Goal: Communication & Community: Share content

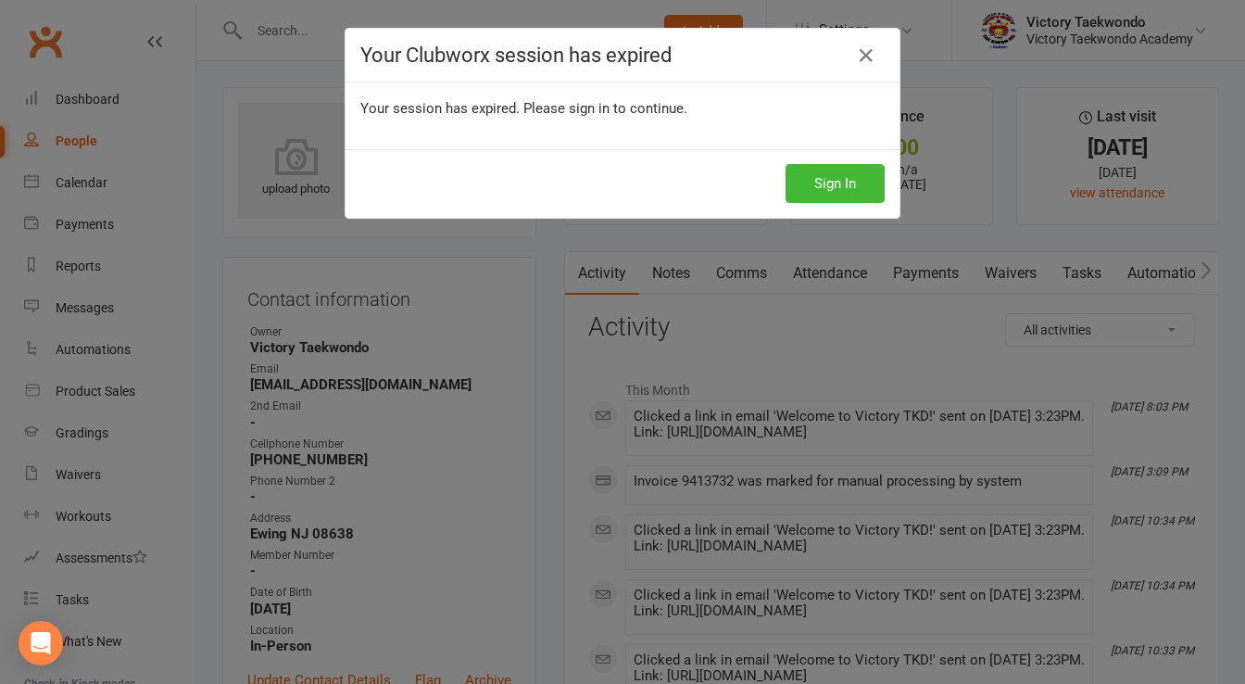
click at [874, 208] on div "Sign In" at bounding box center [623, 183] width 554 height 69
click at [861, 197] on button "Sign In" at bounding box center [835, 183] width 99 height 39
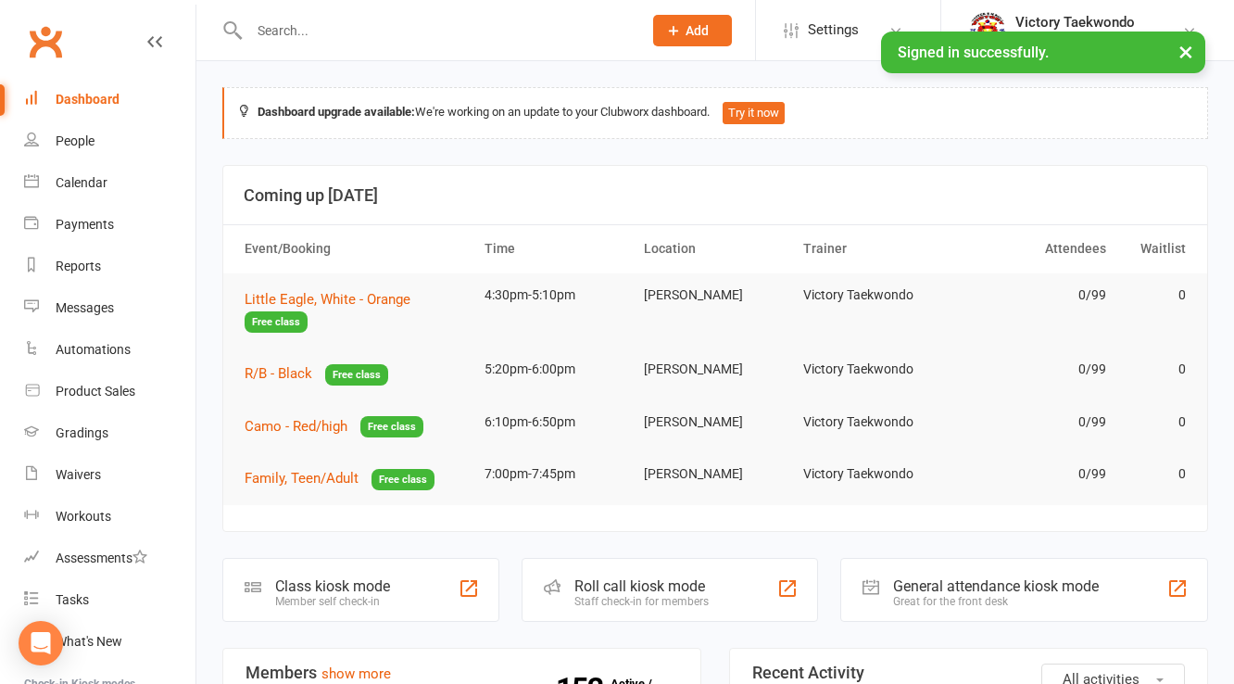
drag, startPoint x: 494, startPoint y: 55, endPoint x: 489, endPoint y: 42, distance: 13.8
click at [491, 52] on div at bounding box center [425, 30] width 407 height 60
click at [489, 42] on input "text" at bounding box center [436, 31] width 385 height 26
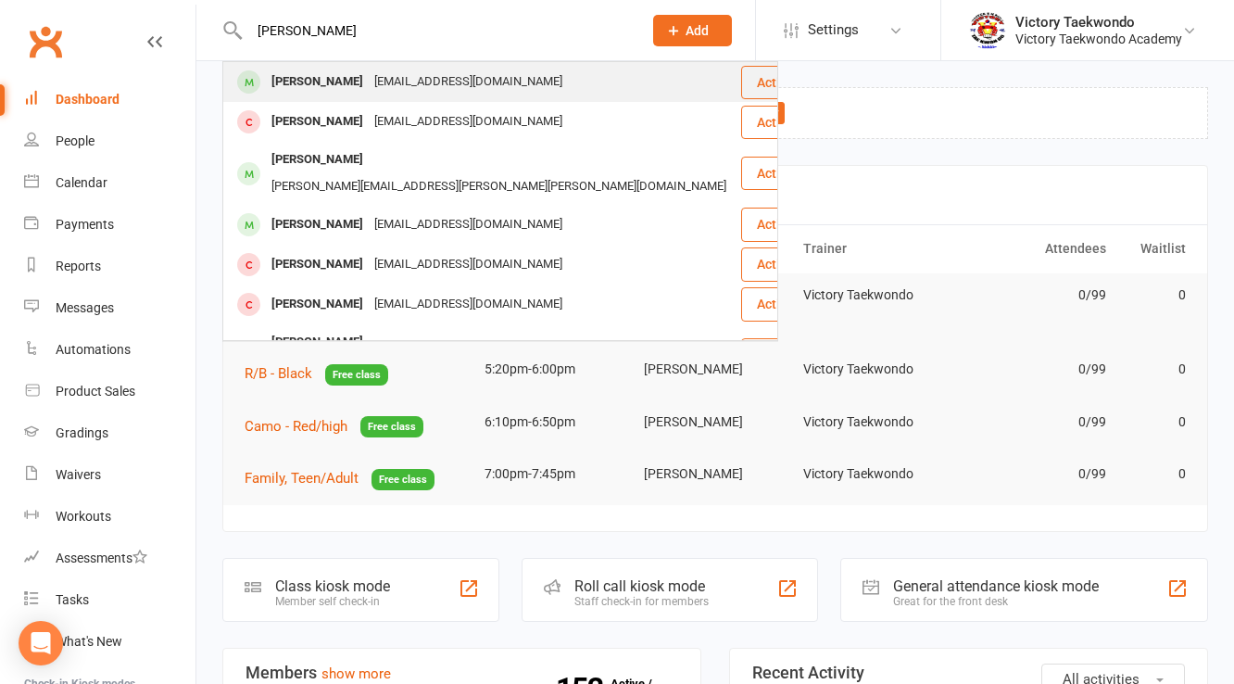
type input "liam b"
click at [369, 79] on div "paz@brillfamily.net" at bounding box center [468, 82] width 199 height 27
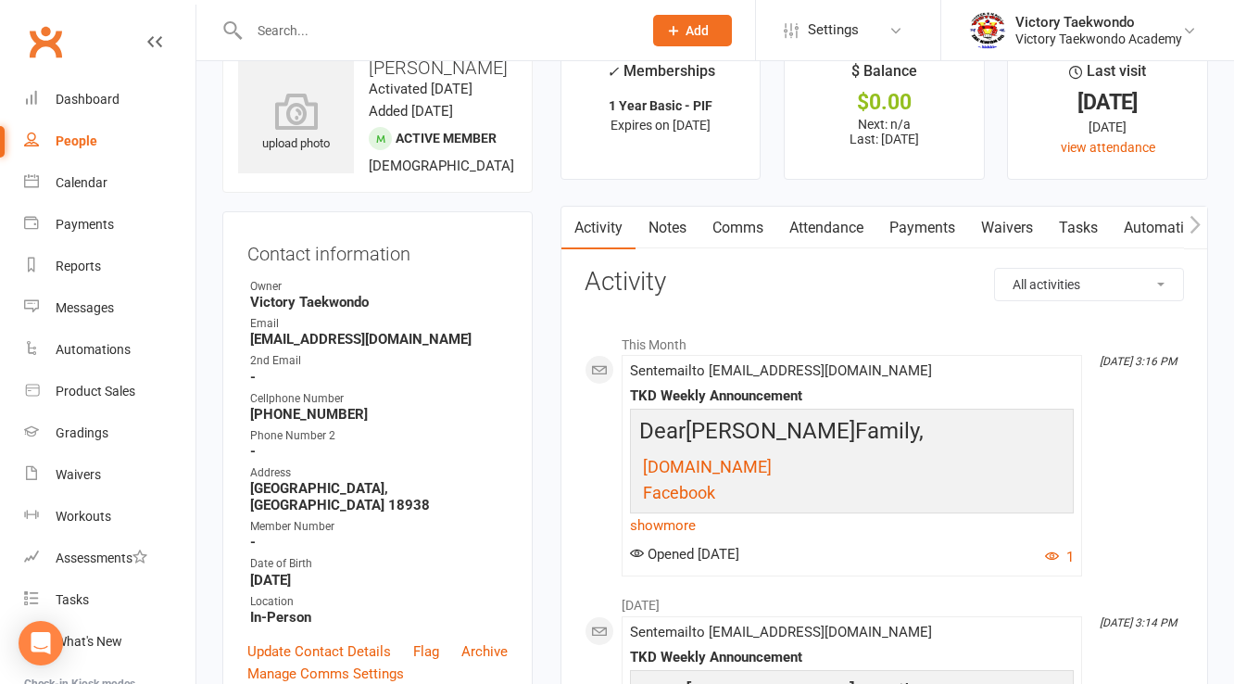
scroll to position [296, 0]
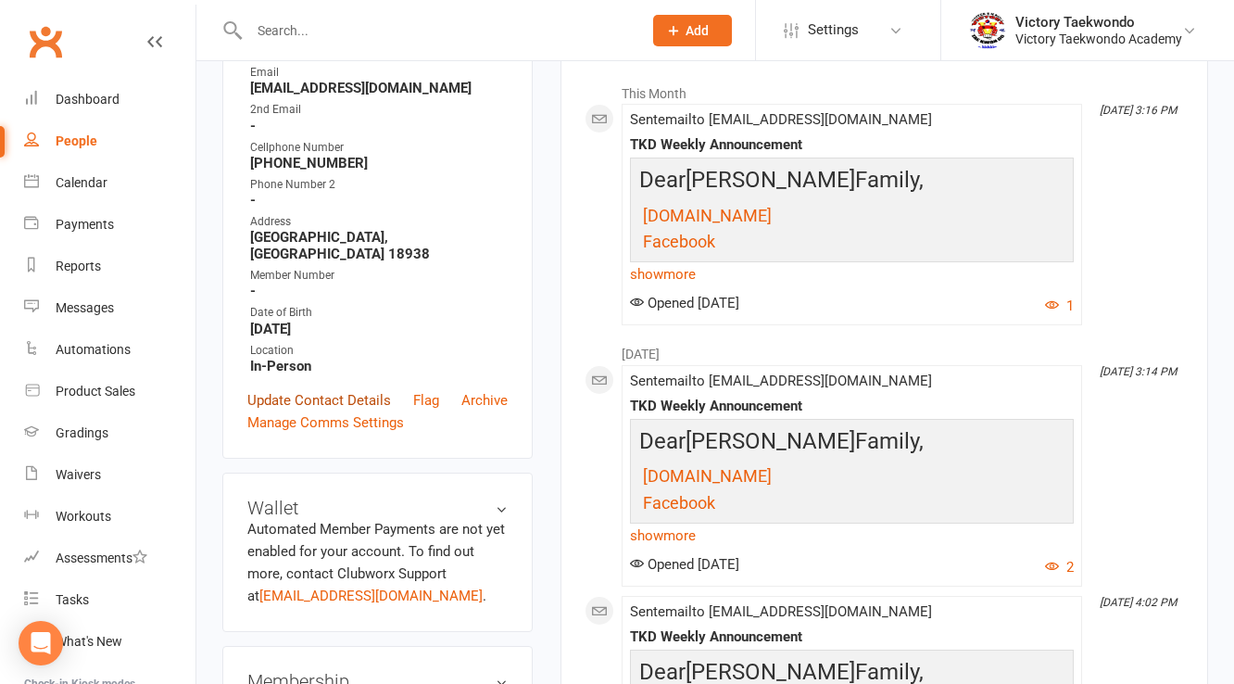
click at [323, 397] on link "Update Contact Details" at bounding box center [319, 400] width 144 height 22
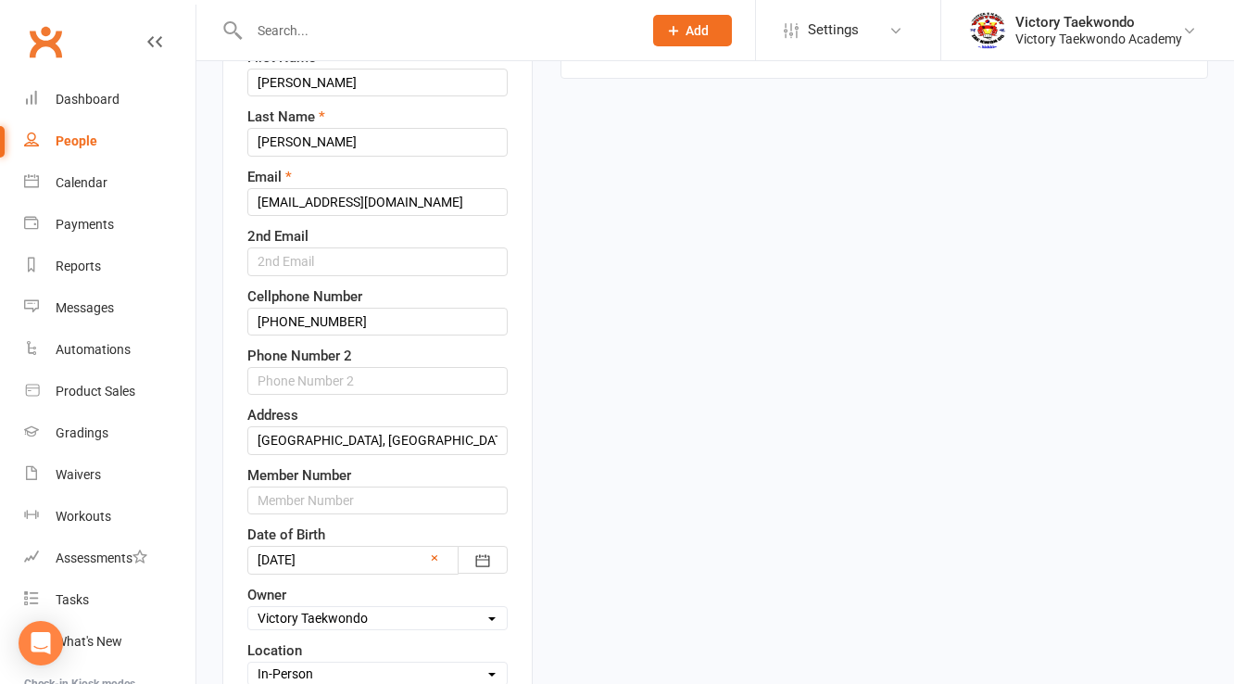
scroll to position [532, 0]
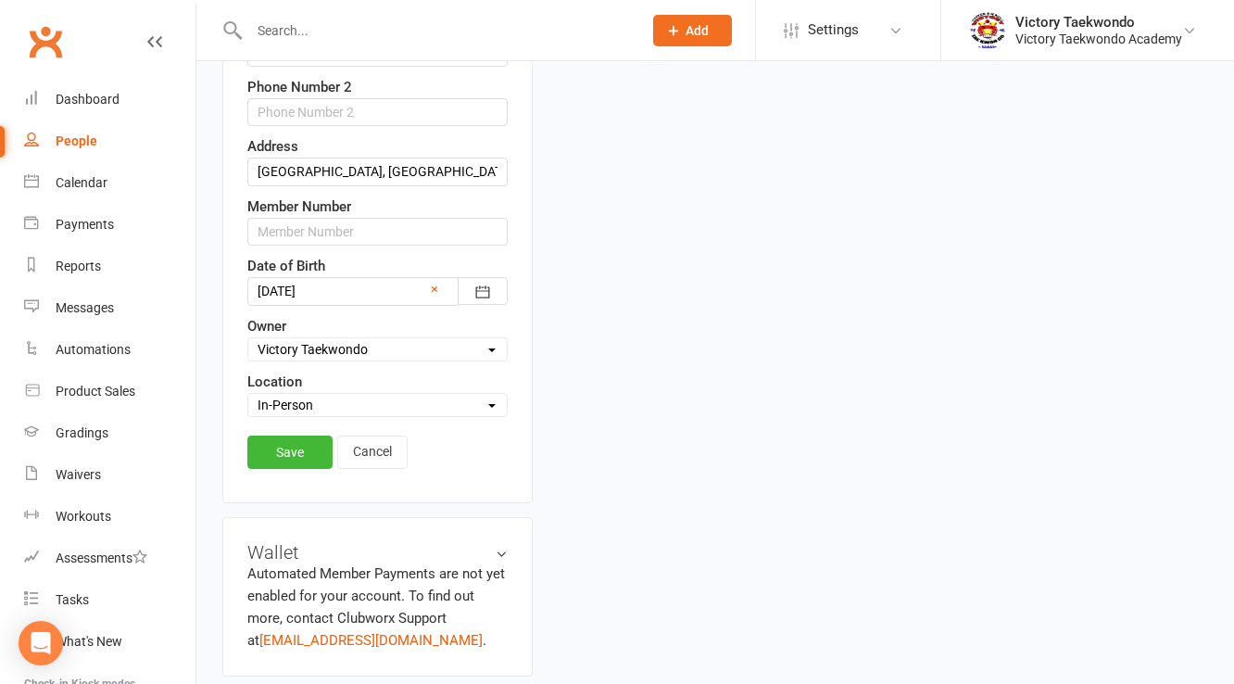
click at [319, 413] on select "Select Location COVID-19 Break In-Person Online Pennington Return from COVID-19…" at bounding box center [377, 405] width 258 height 20
select select "3"
click at [248, 411] on select "Select Location COVID-19 Break In-Person Online Pennington Return from COVID-19…" at bounding box center [377, 405] width 258 height 20
click at [293, 469] on link "Save" at bounding box center [289, 451] width 85 height 33
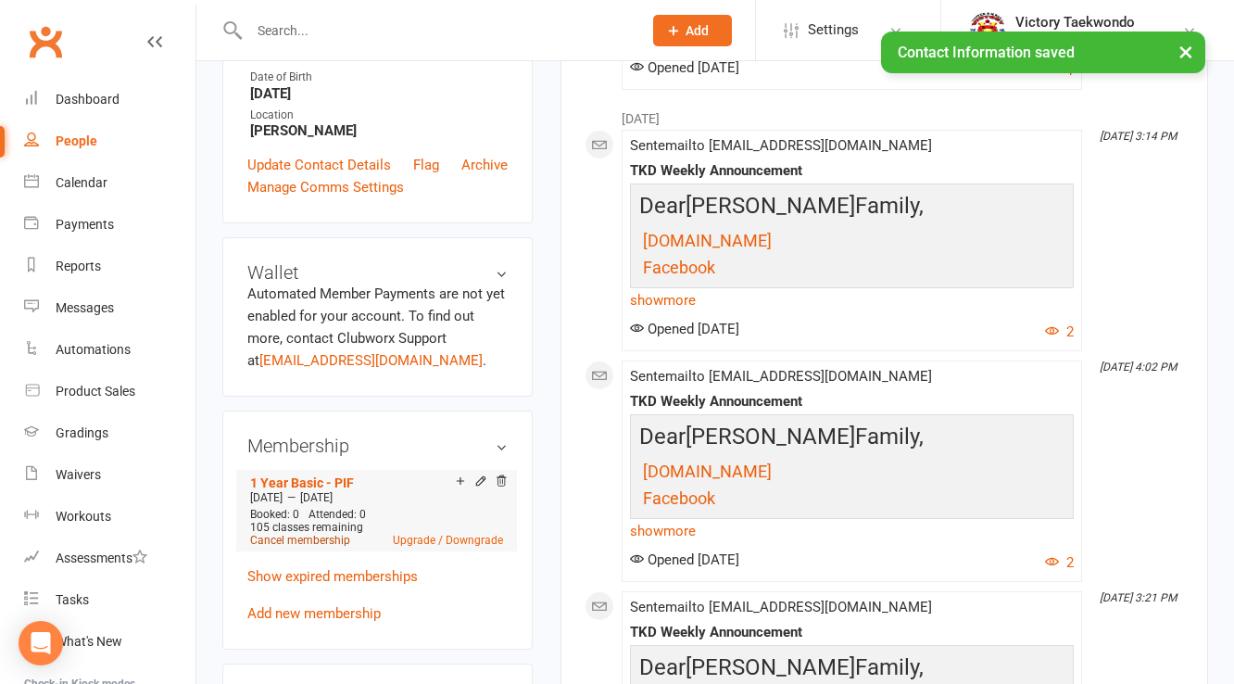
click at [302, 541] on link "Cancel membership" at bounding box center [300, 540] width 100 height 13
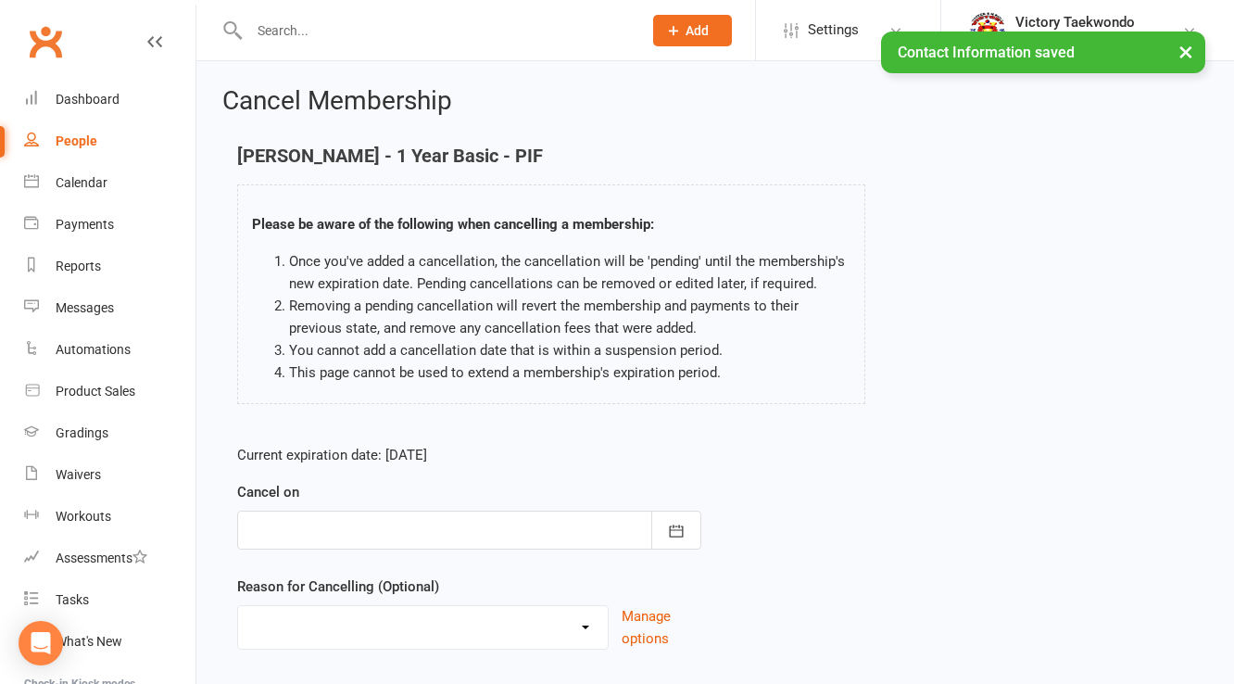
click at [422, 517] on div at bounding box center [469, 529] width 464 height 39
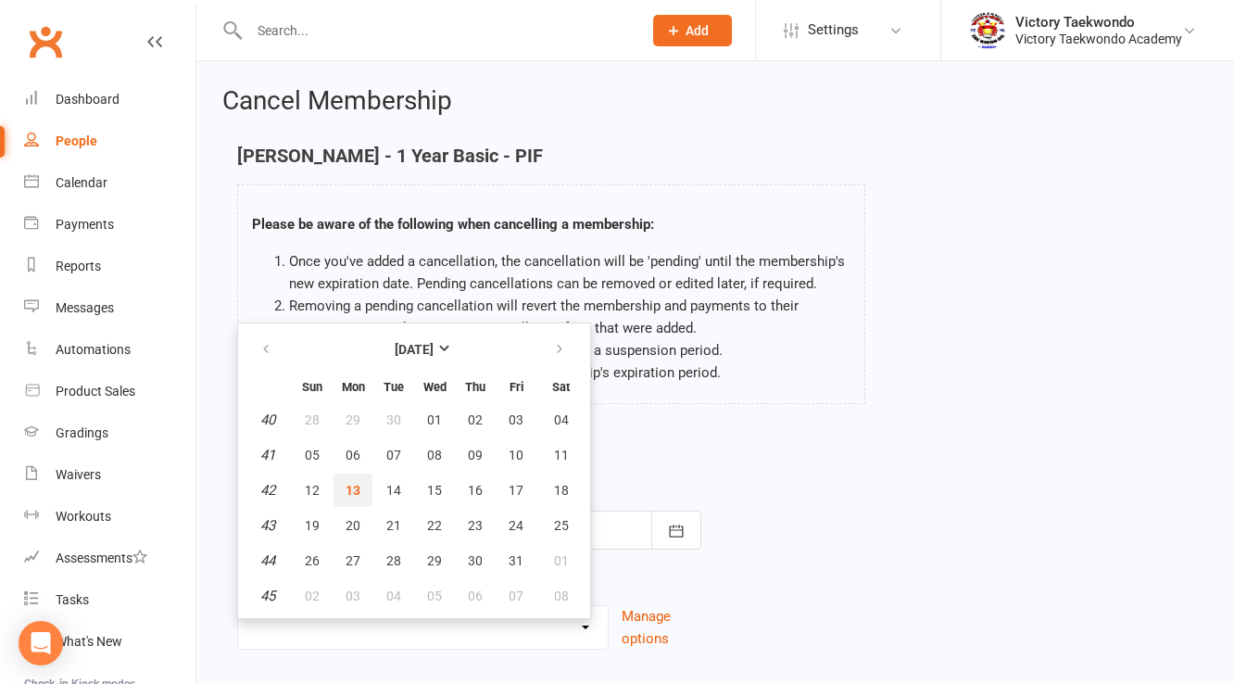
click at [363, 482] on button "13" at bounding box center [352, 489] width 39 height 33
type input "13 Oct 2025"
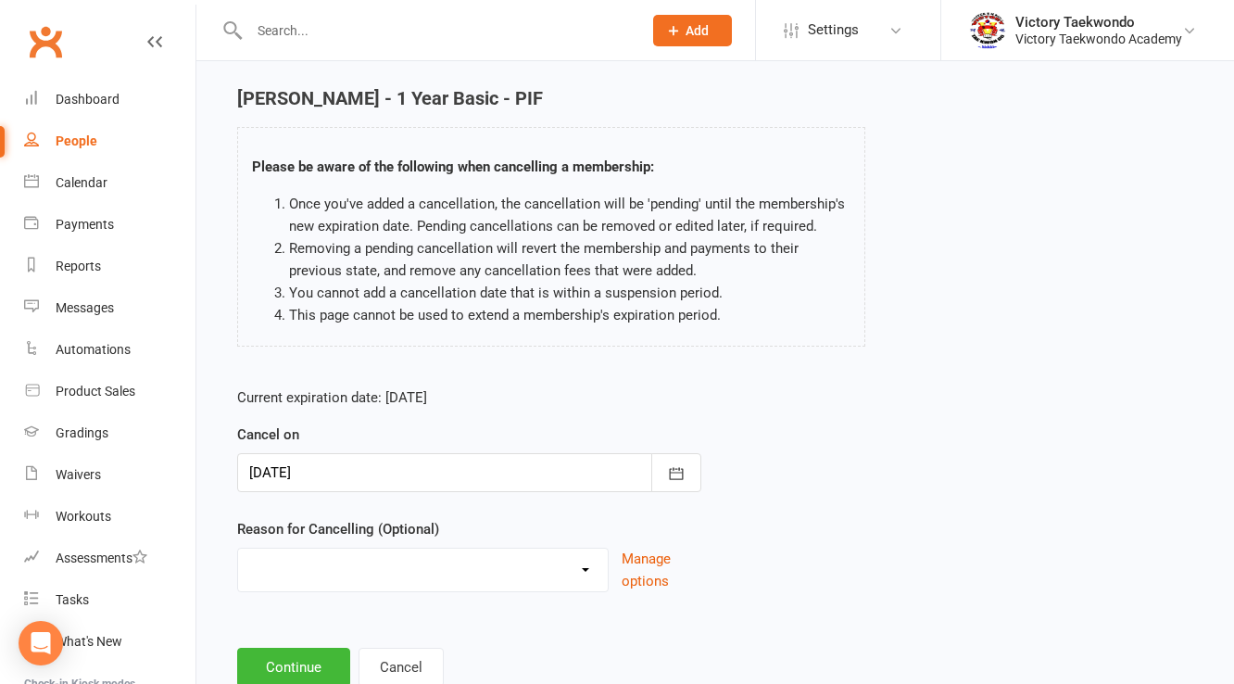
scroll to position [115, 0]
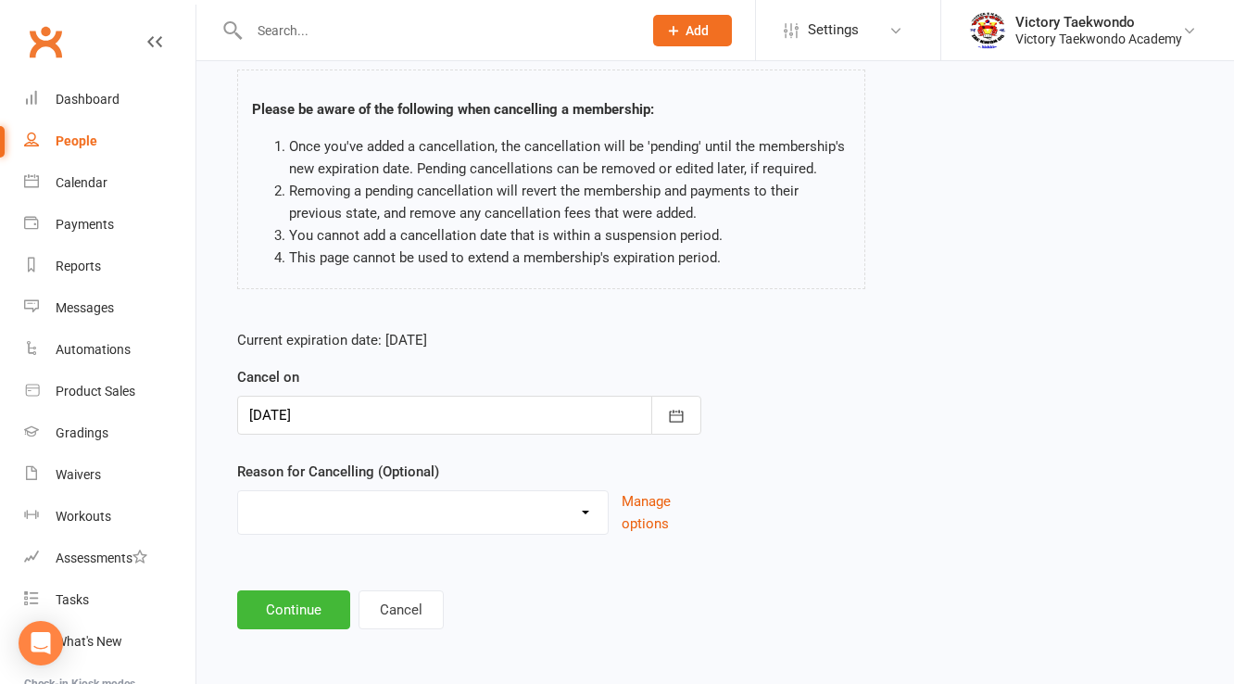
click at [293, 629] on div "Cancel Membership Liam Brill - 1 Year Basic - PIF Please be aware of the follow…" at bounding box center [715, 302] width 1038 height 712
click at [297, 611] on button "Continue" at bounding box center [293, 609] width 113 height 39
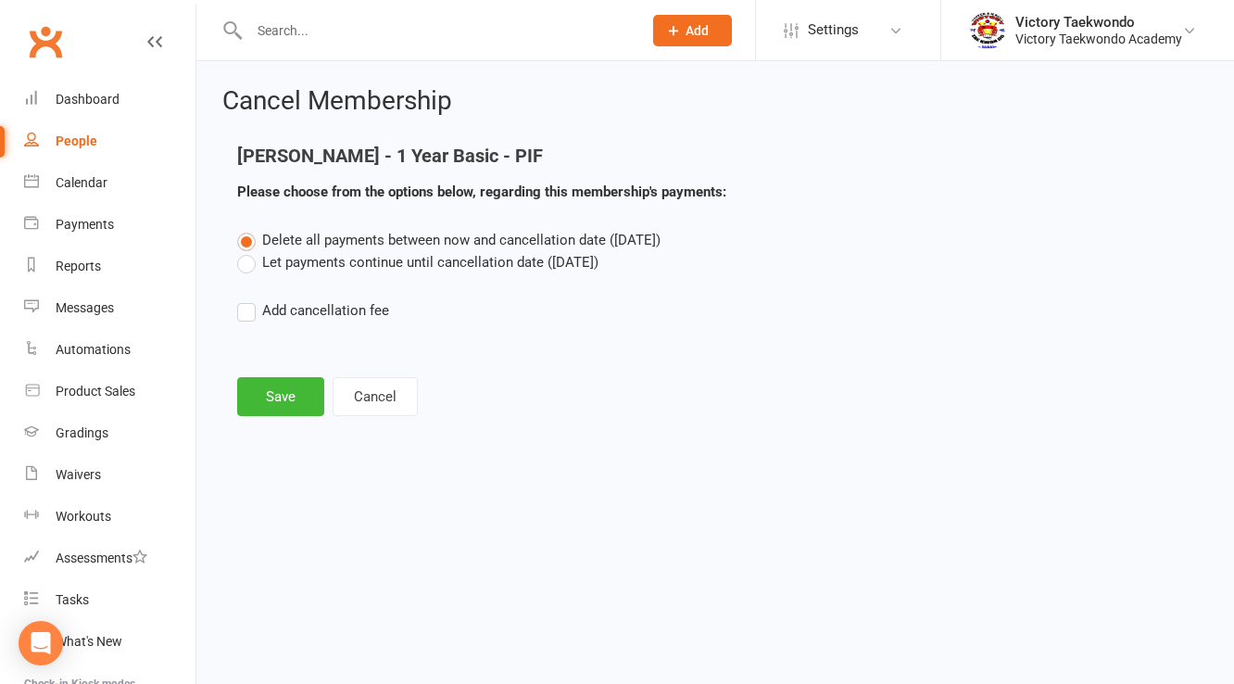
scroll to position [0, 0]
click at [289, 379] on button "Save" at bounding box center [280, 396] width 87 height 39
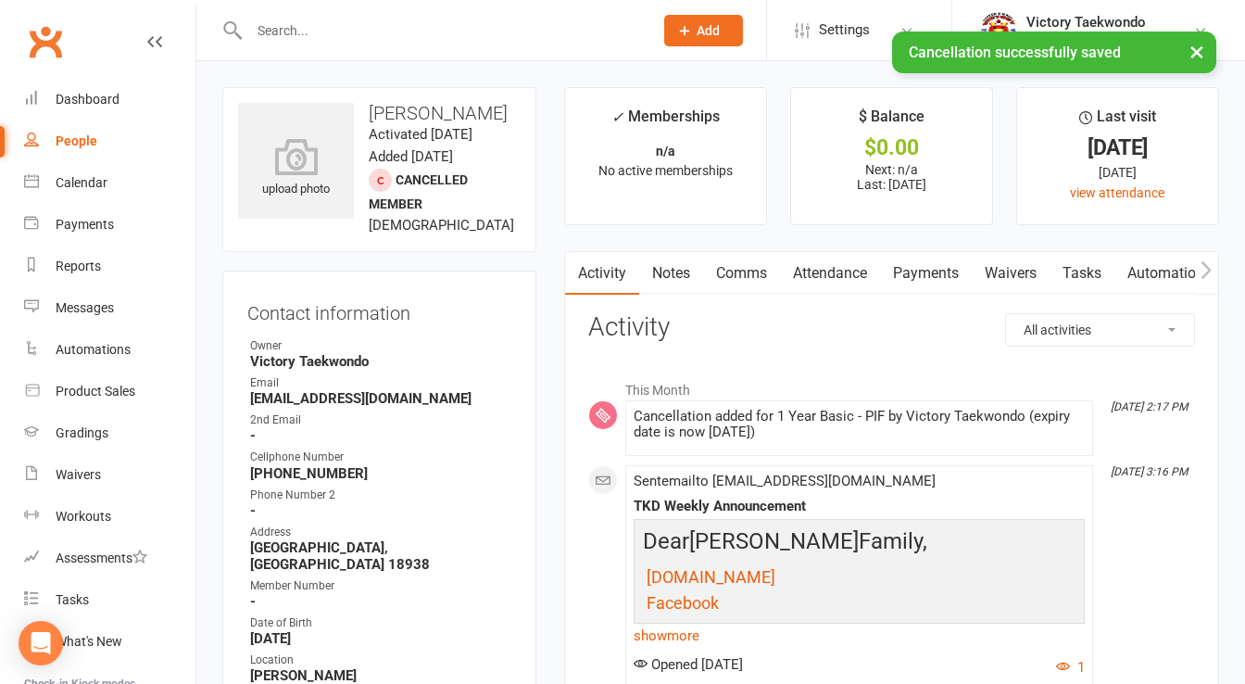
click at [285, 392] on div "Email" at bounding box center [380, 383] width 261 height 18
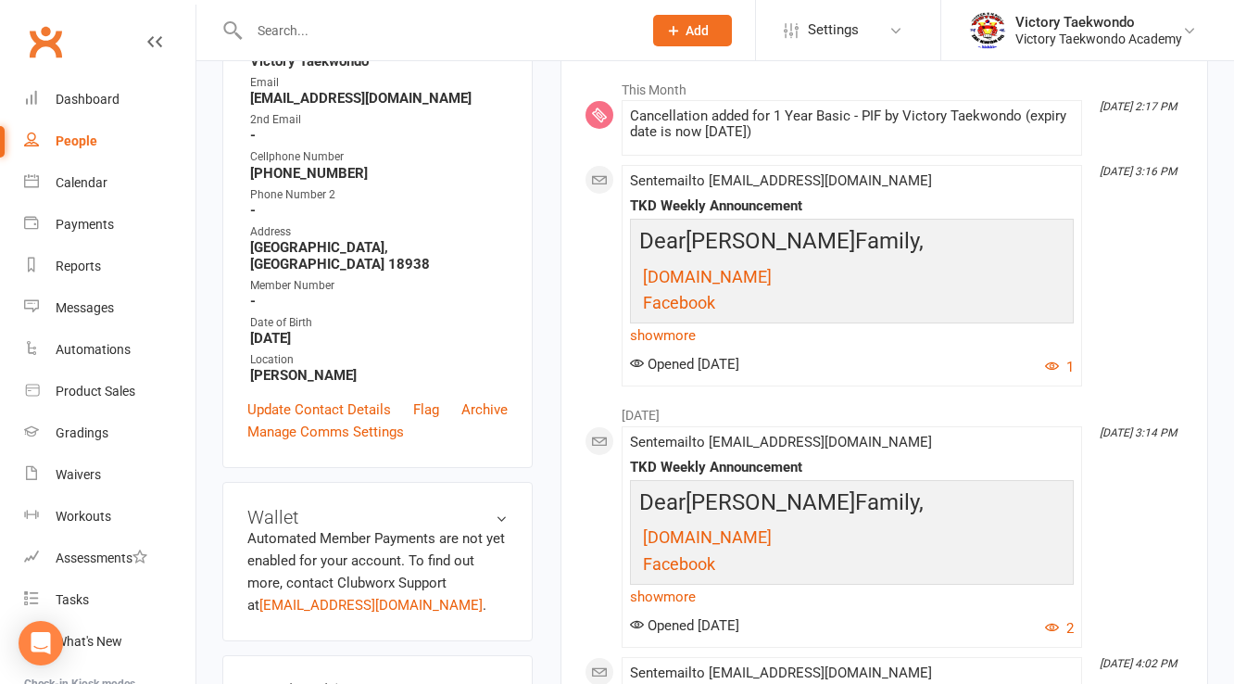
scroll to position [371, 0]
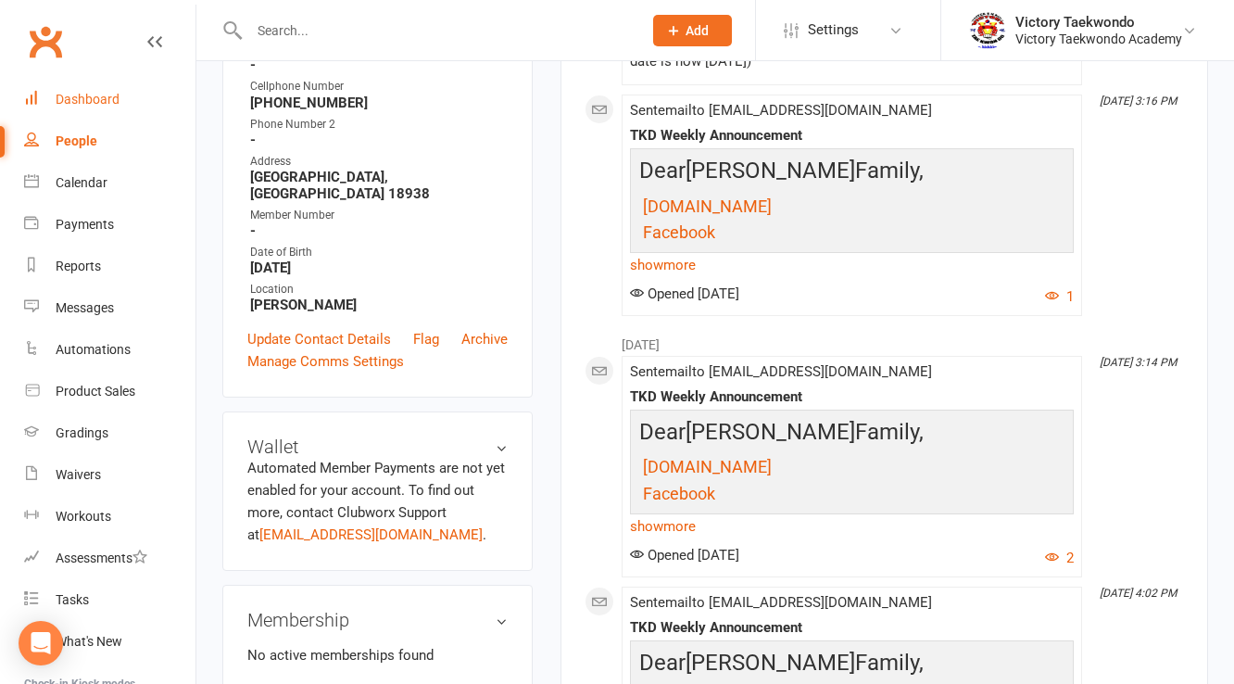
click at [95, 99] on div "Dashboard" at bounding box center [88, 99] width 64 height 15
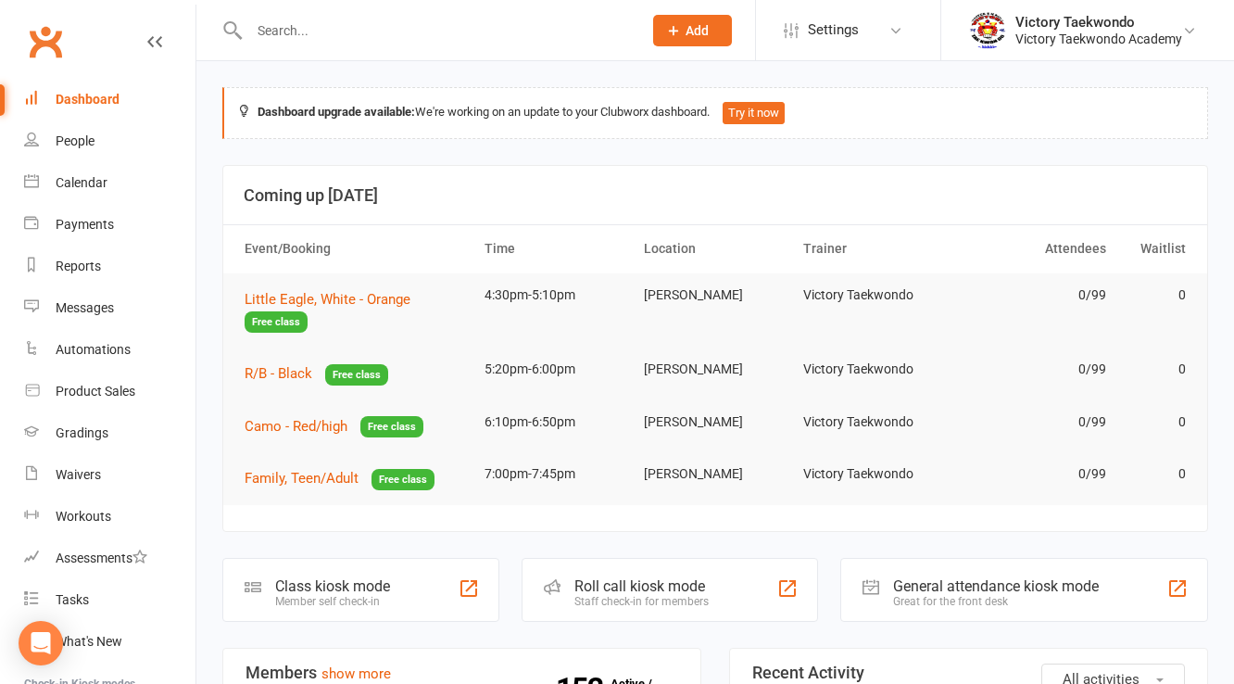
click at [352, 38] on input "text" at bounding box center [436, 31] width 385 height 26
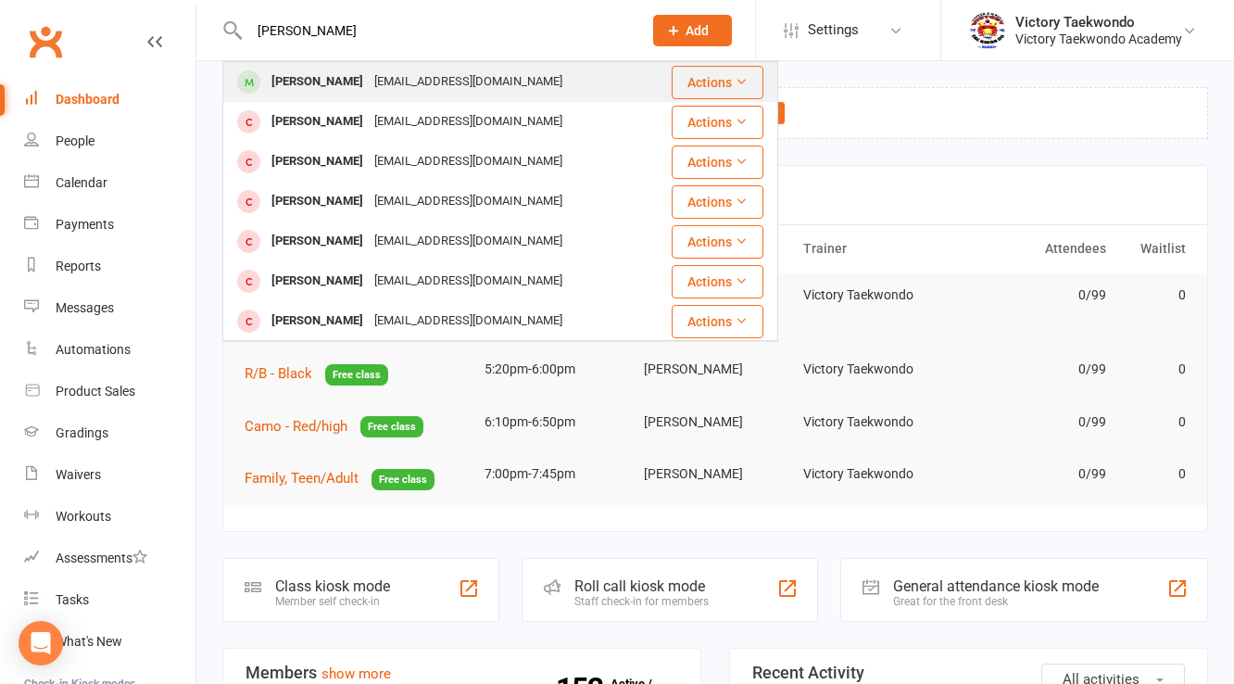
type input "mary m"
click at [354, 76] on div "Mary Nkamany" at bounding box center [317, 82] width 103 height 27
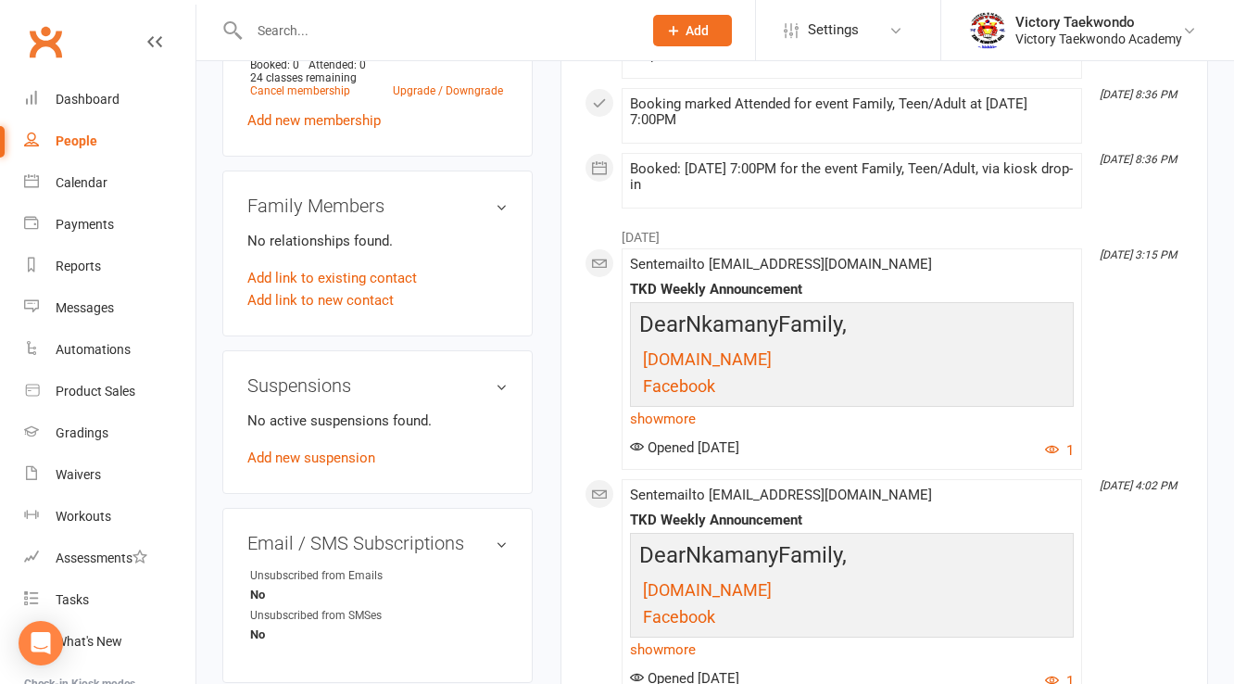
scroll to position [1334, 0]
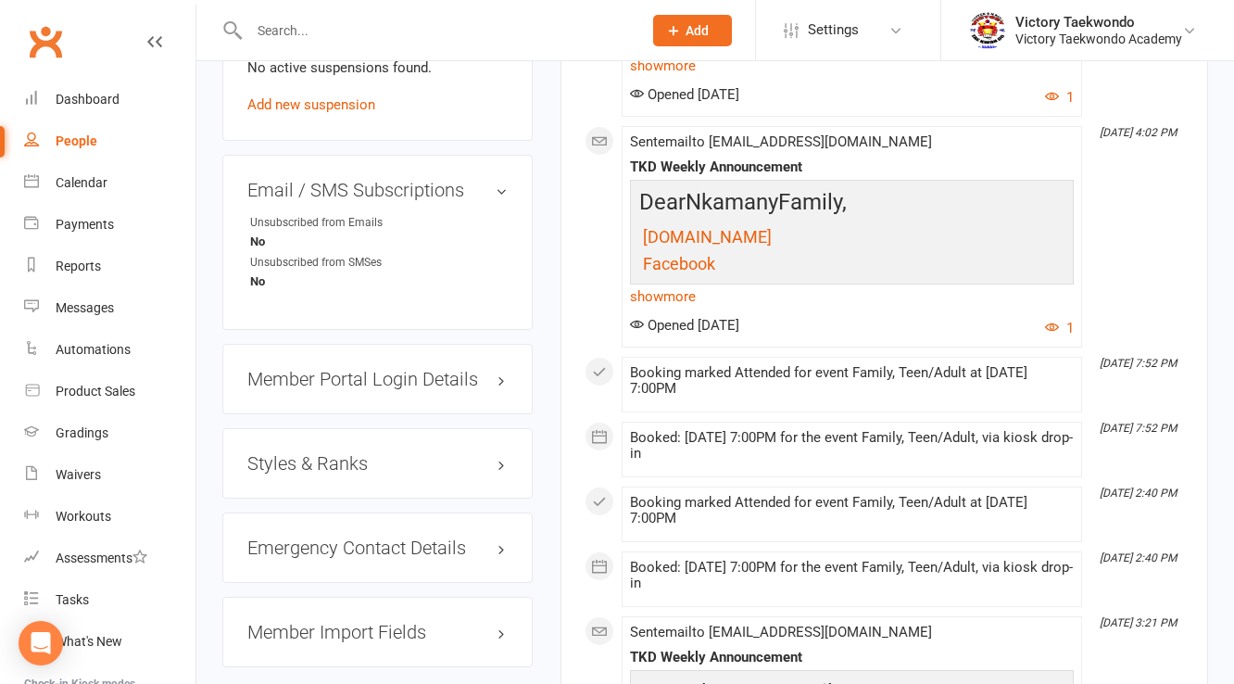
click at [481, 493] on div "Styles & Ranks" at bounding box center [377, 463] width 310 height 70
click at [368, 459] on h3 "Styles & Ranks" at bounding box center [377, 463] width 260 height 20
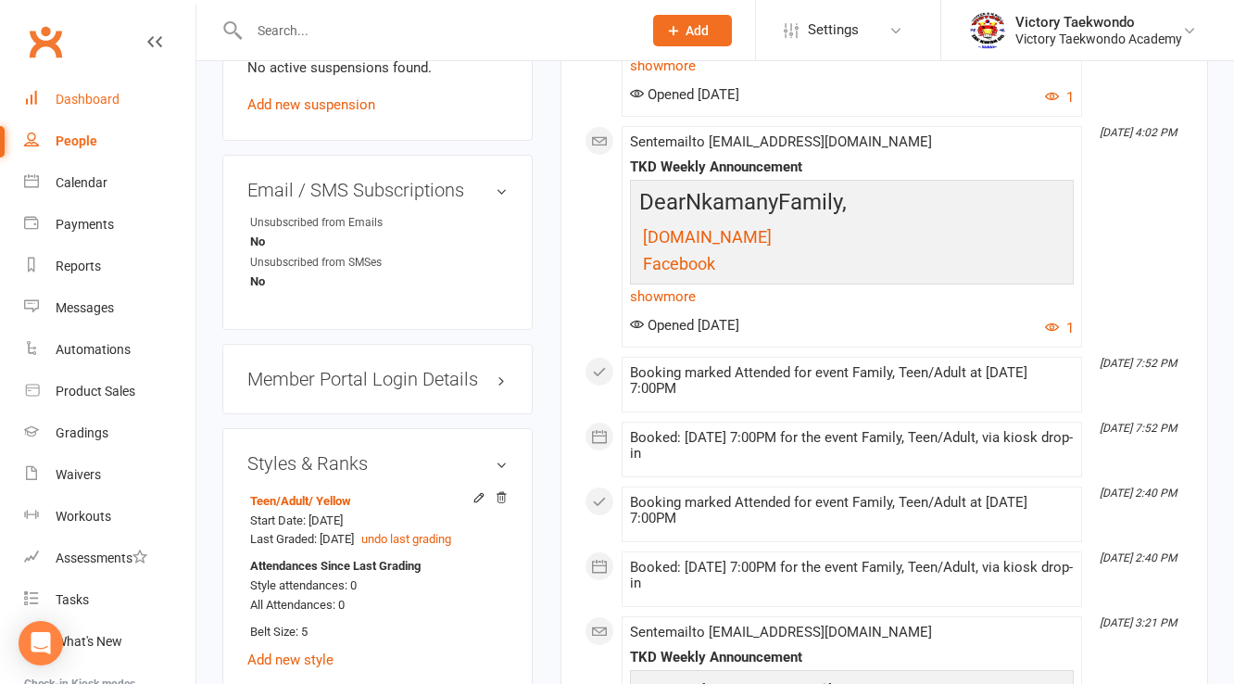
click at [70, 94] on div "Dashboard" at bounding box center [88, 99] width 64 height 15
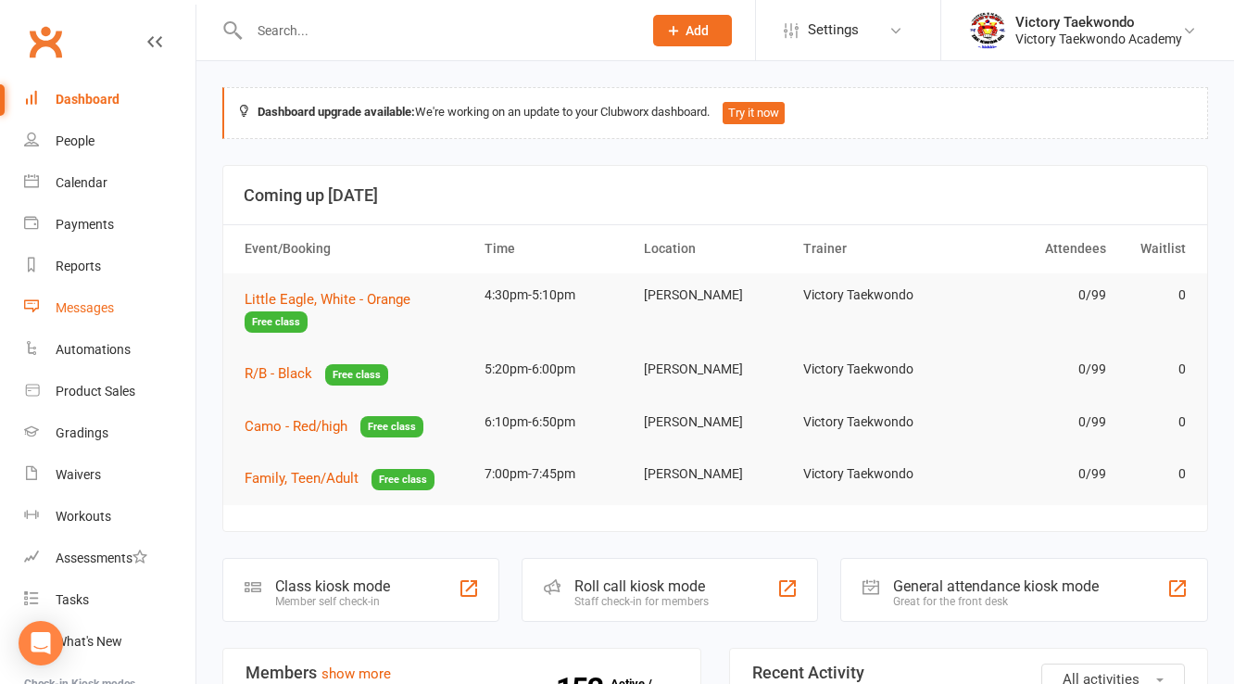
click at [94, 315] on div "Messages" at bounding box center [85, 307] width 58 height 15
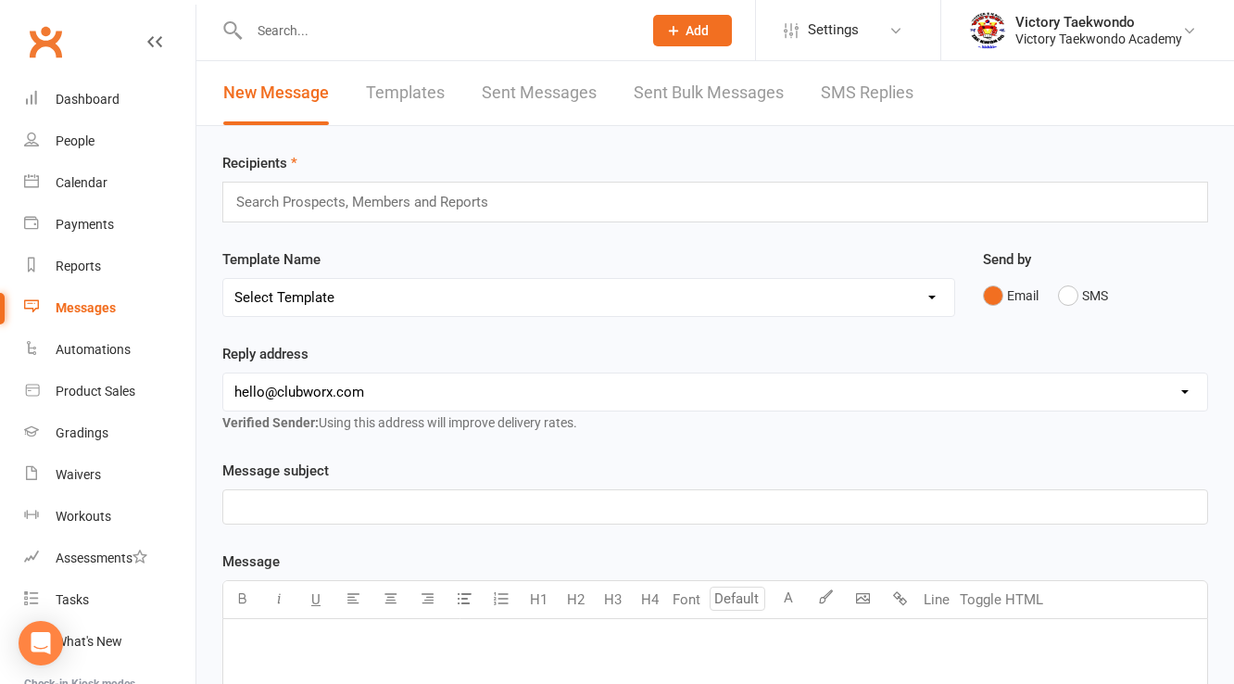
click at [389, 105] on link "Templates" at bounding box center [405, 93] width 79 height 64
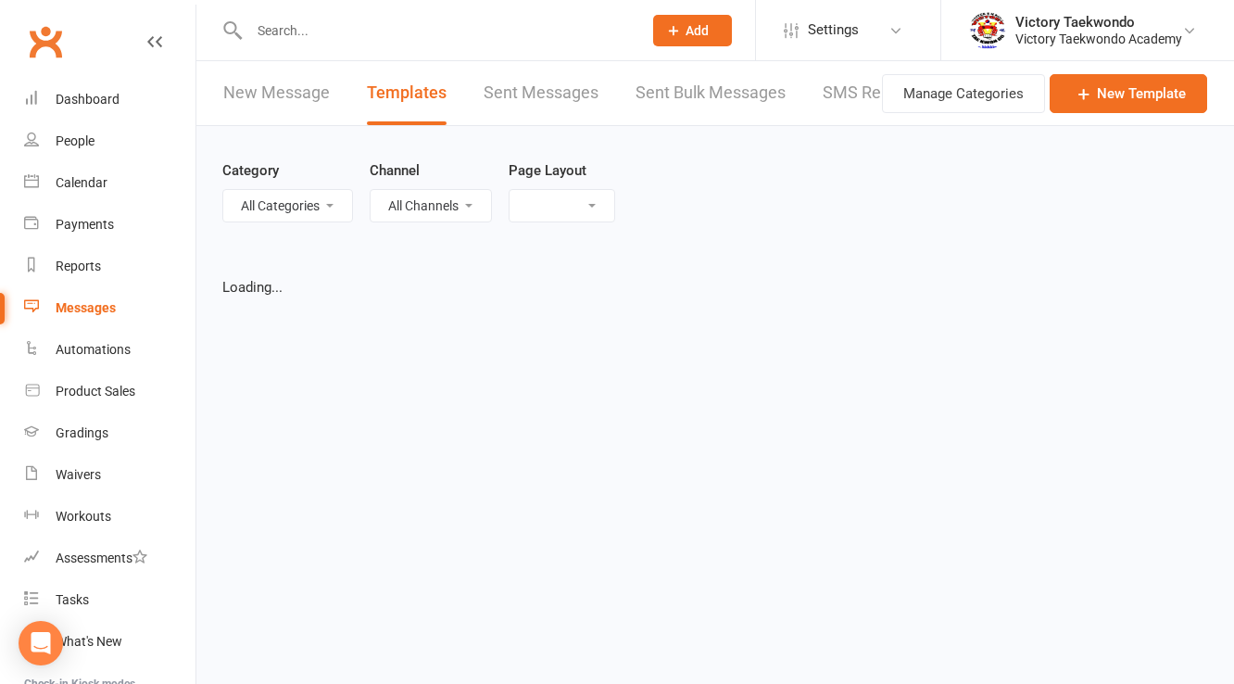
select select "grid"
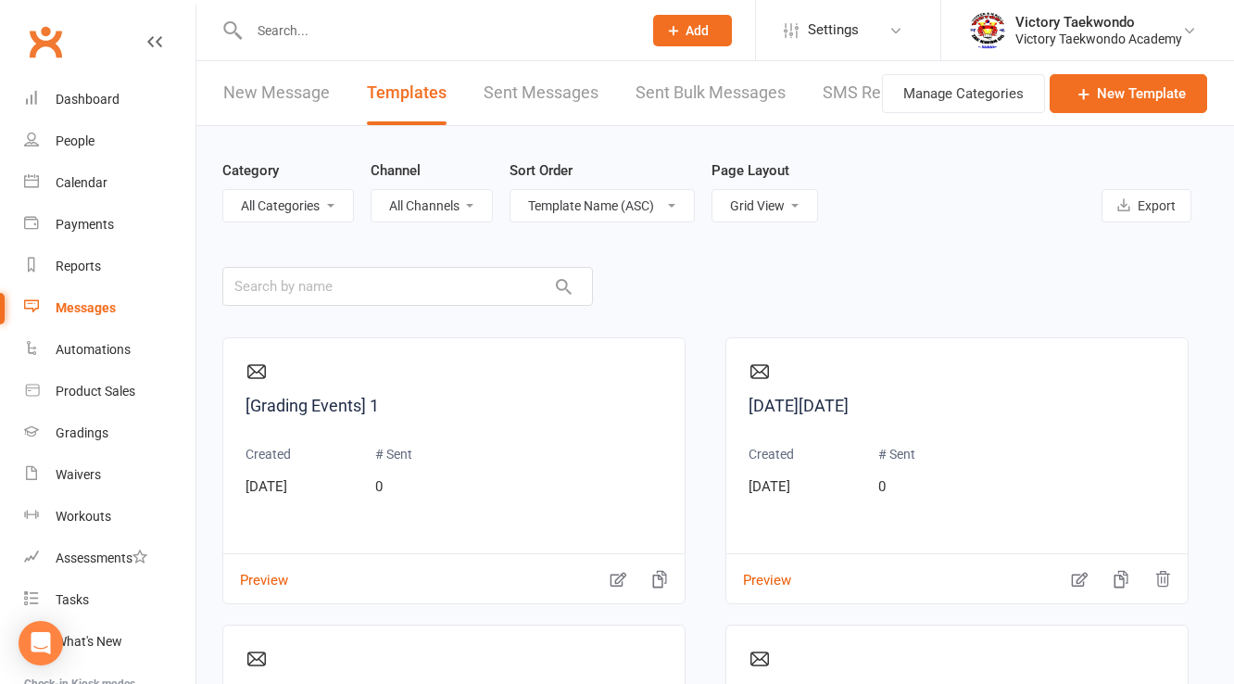
click at [259, 86] on link "New Message" at bounding box center [276, 93] width 107 height 64
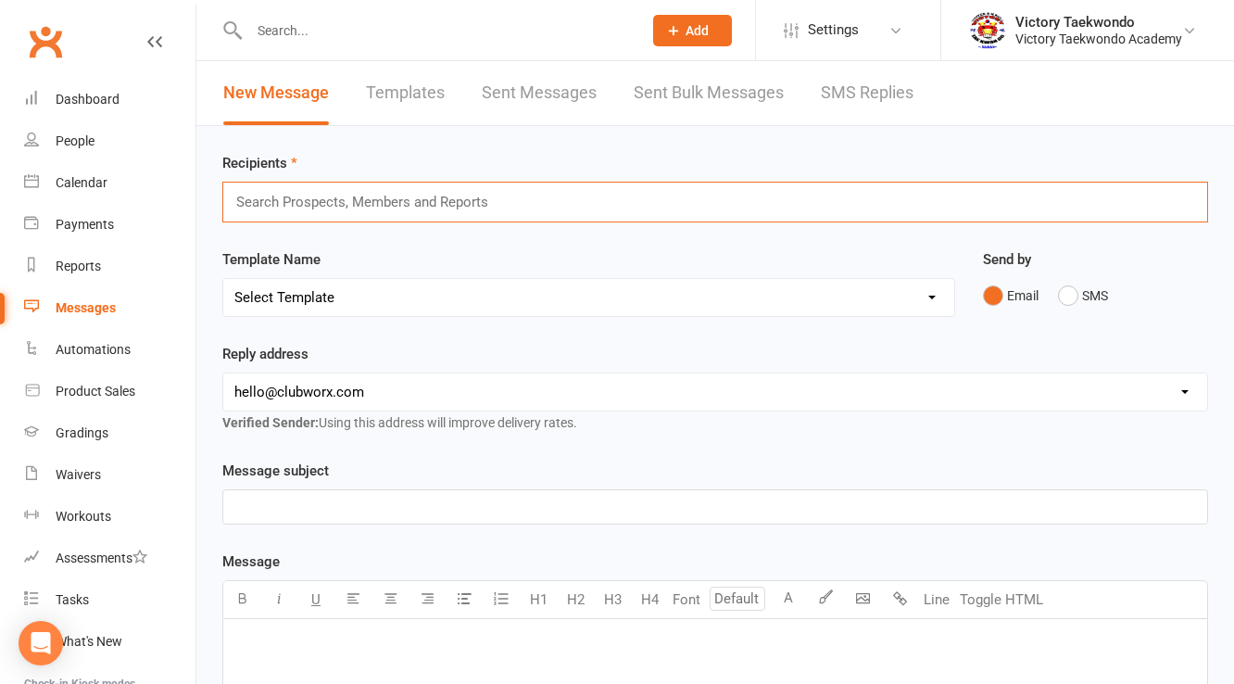
click at [341, 208] on input "text" at bounding box center [369, 202] width 271 height 24
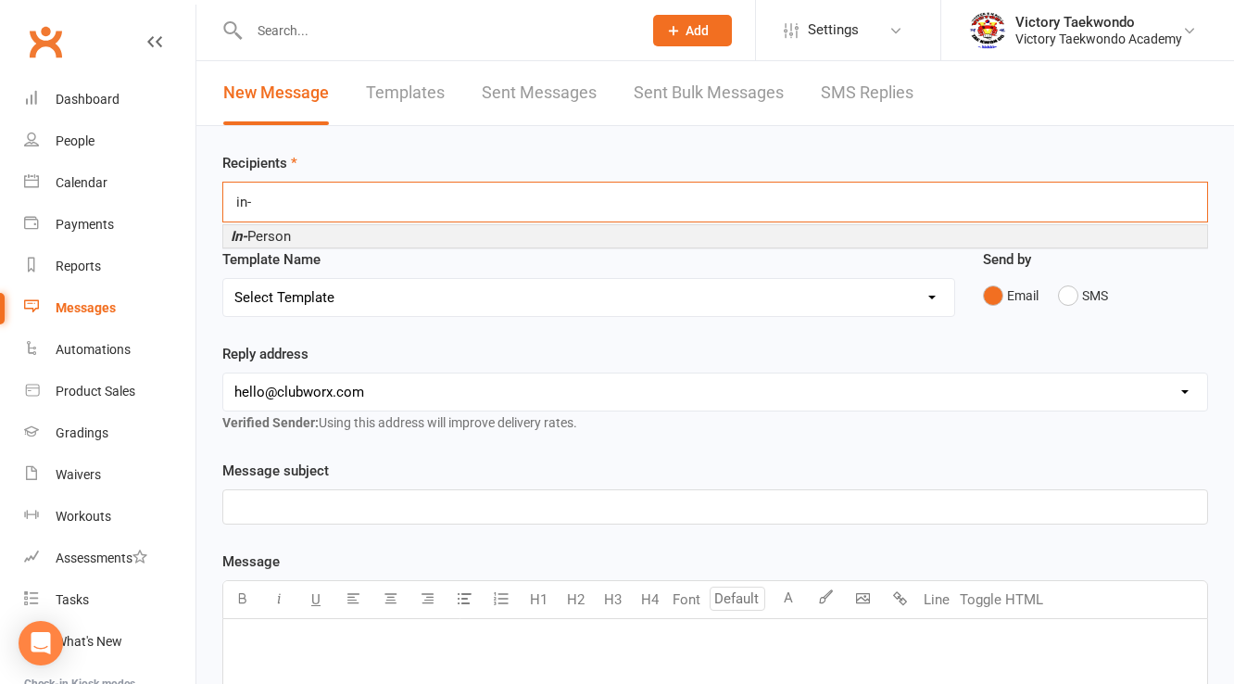
type input "in-"
click at [329, 237] on li "In- Person" at bounding box center [715, 236] width 984 height 22
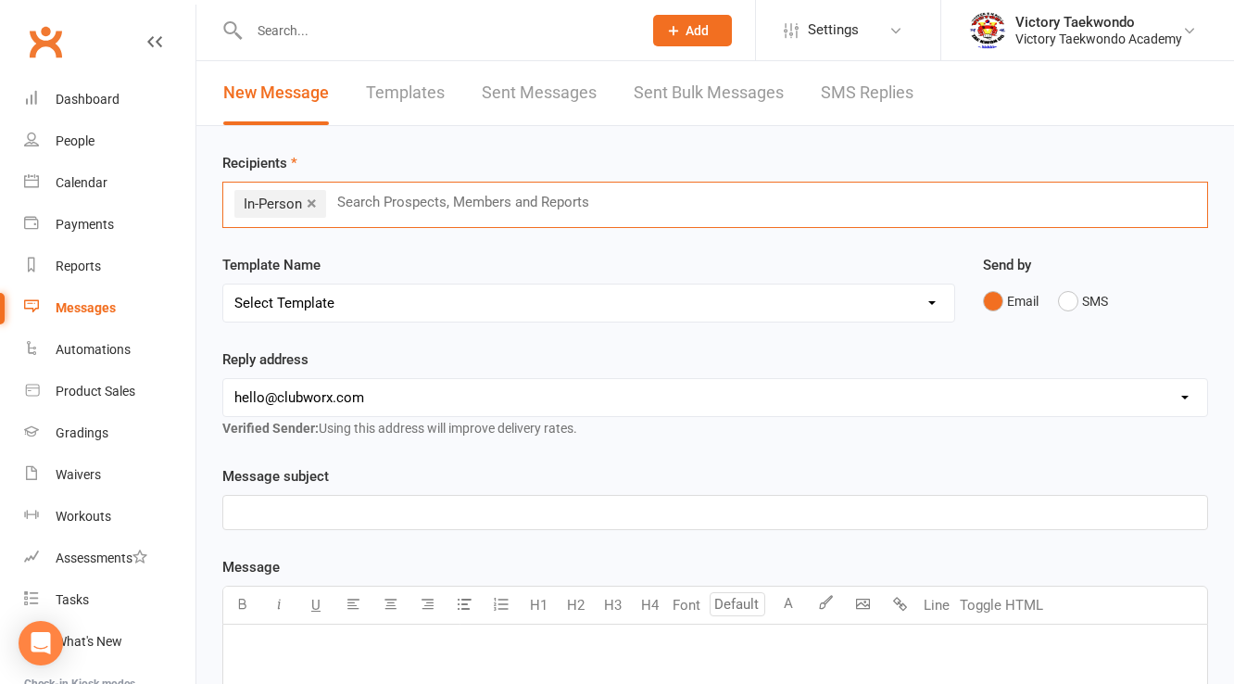
click at [321, 310] on select "Select Template [Email] Black Friday [Email] Buddy & Shop [Email] Buddy Week [E…" at bounding box center [588, 302] width 731 height 37
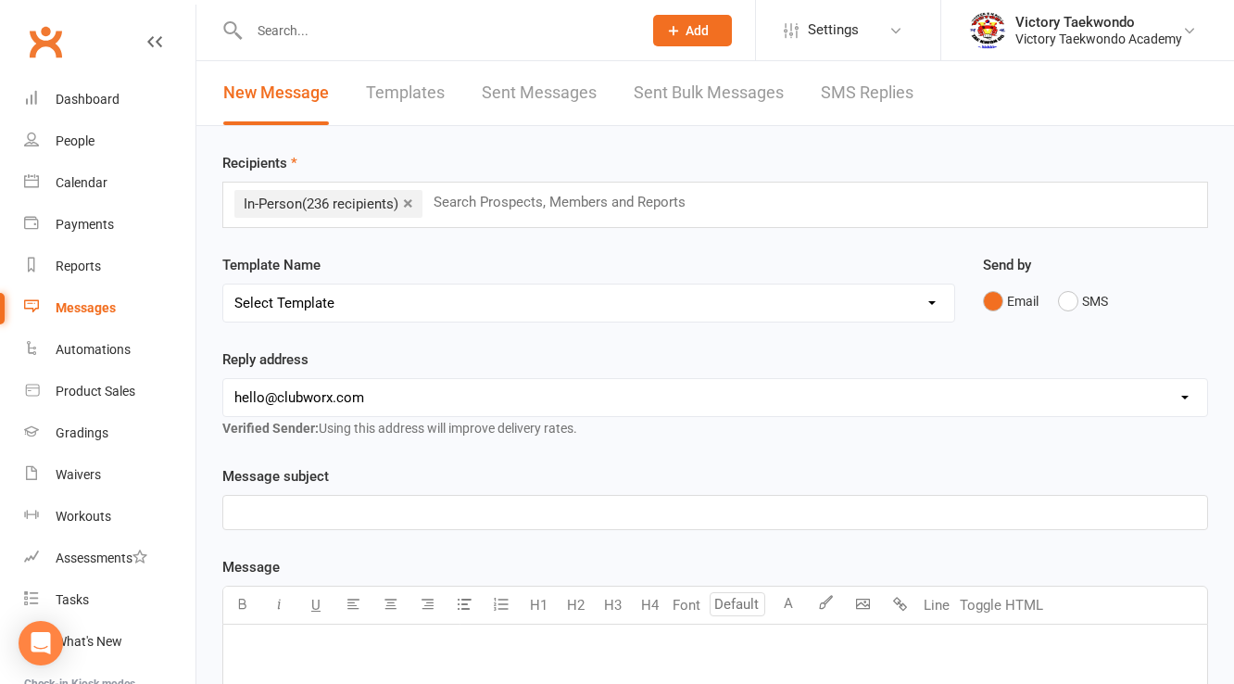
select select "16"
click at [223, 284] on select "Select Template [Email] Black Friday [Email] Buddy & Shop [Email] Buddy Week [E…" at bounding box center [588, 302] width 731 height 37
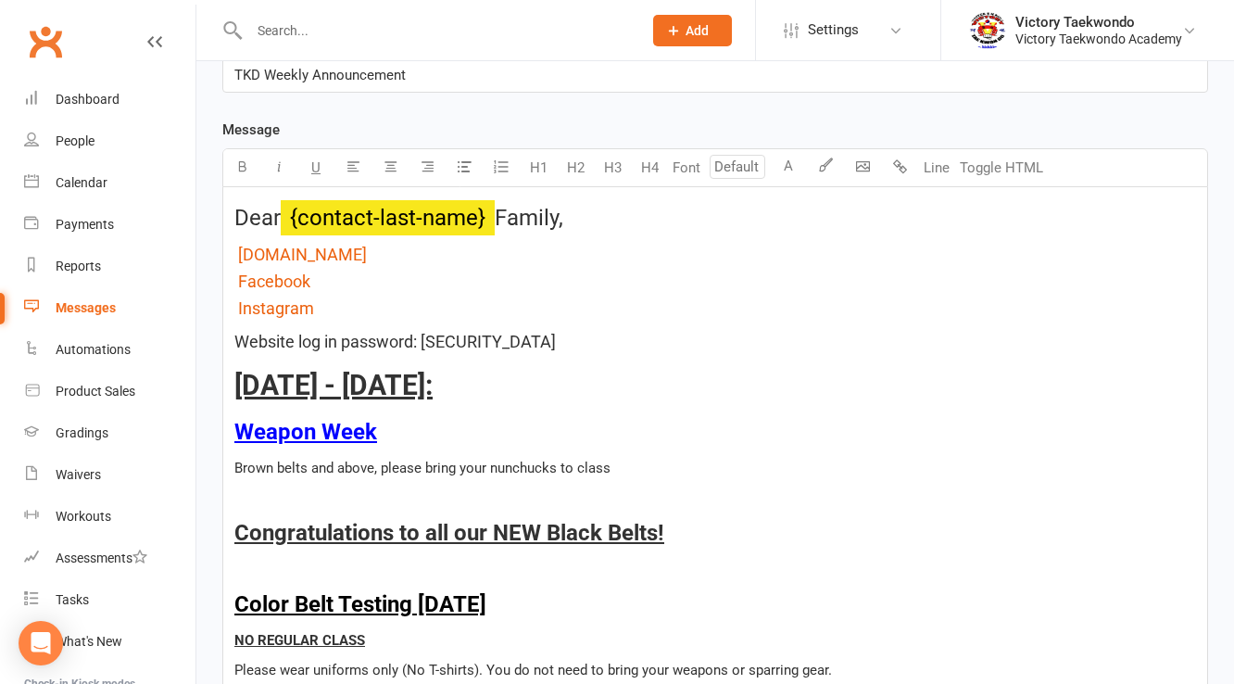
scroll to position [519, 0]
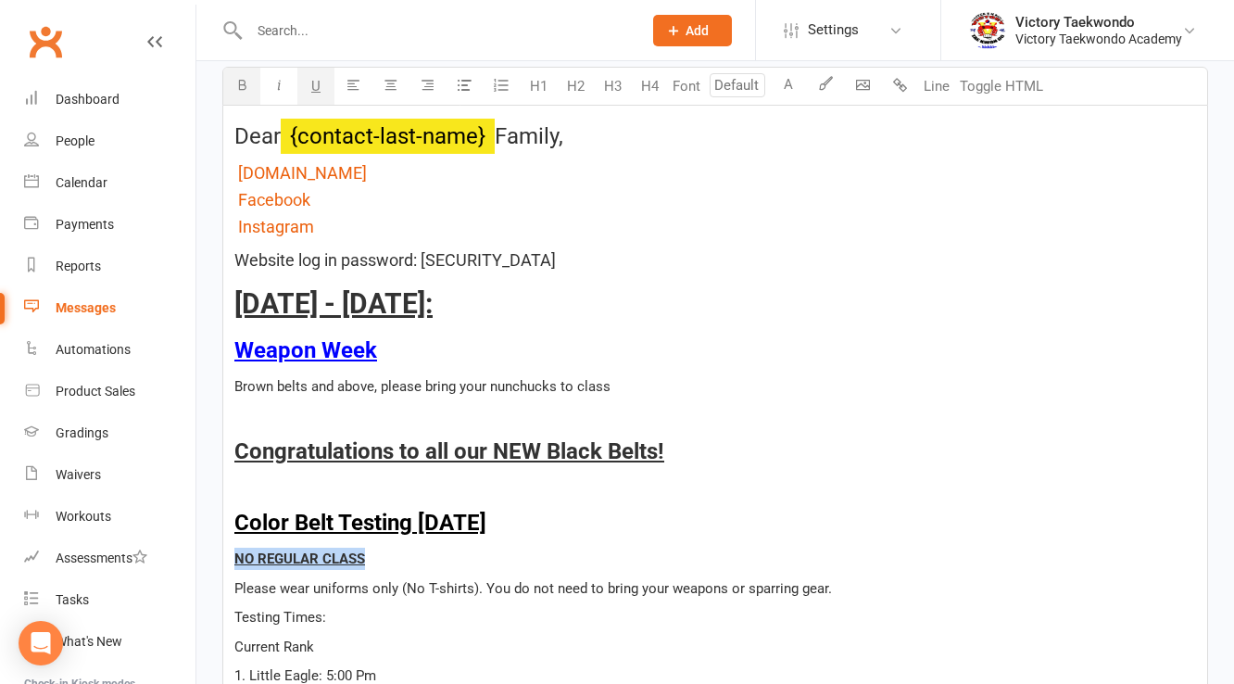
drag, startPoint x: 267, startPoint y: 547, endPoint x: 193, endPoint y: 545, distance: 74.2
click at [193, 545] on ui-view "Prospect Member Non-attending contact Class / event Appointment Grading event T…" at bounding box center [617, 334] width 1234 height 1697
click at [241, 98] on button "button" at bounding box center [241, 86] width 37 height 37
click at [644, 553] on p "NO REGULAR CLASS" at bounding box center [715, 558] width 962 height 22
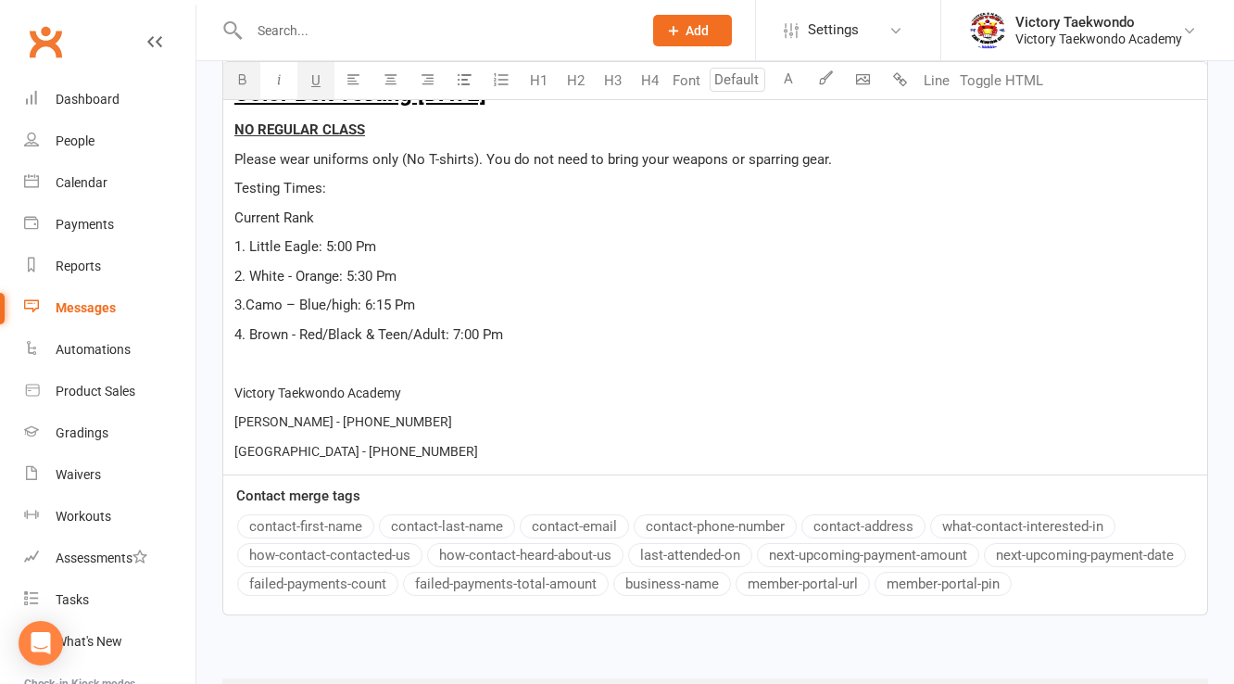
scroll to position [1041, 0]
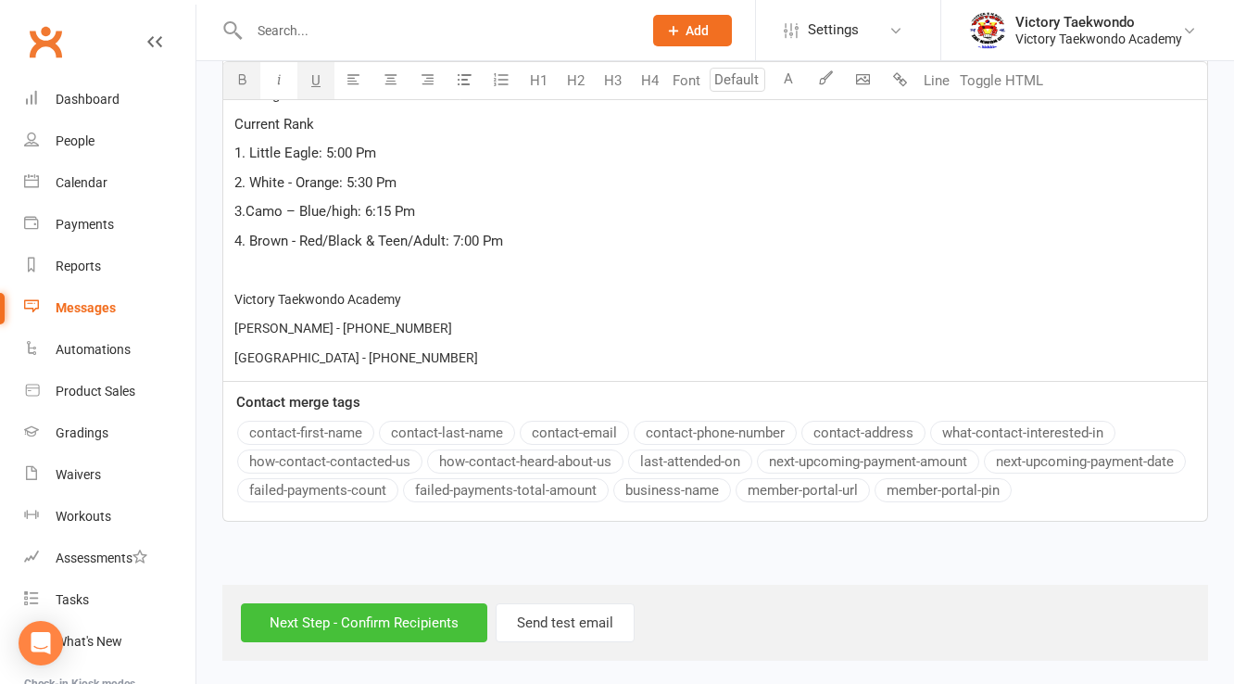
click at [363, 618] on input "Next Step - Confirm Recipients" at bounding box center [364, 622] width 246 height 39
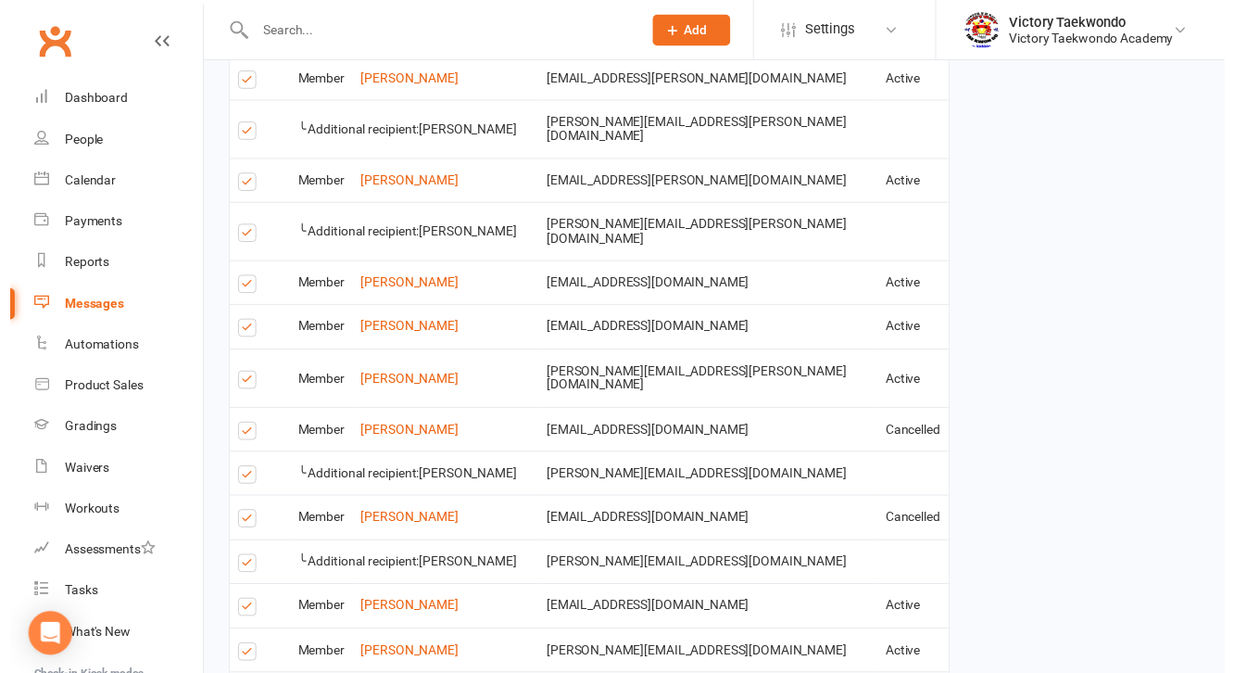
scroll to position [3741, 0]
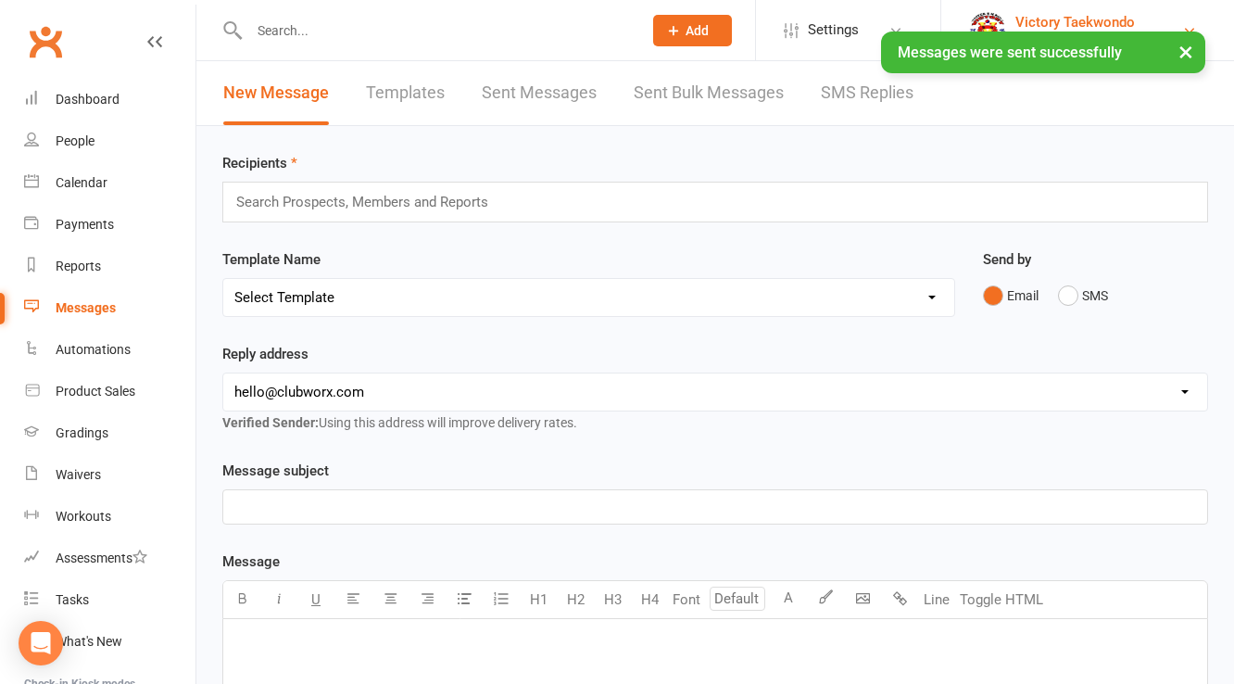
click at [1179, 45] on button "×" at bounding box center [1185, 51] width 33 height 40
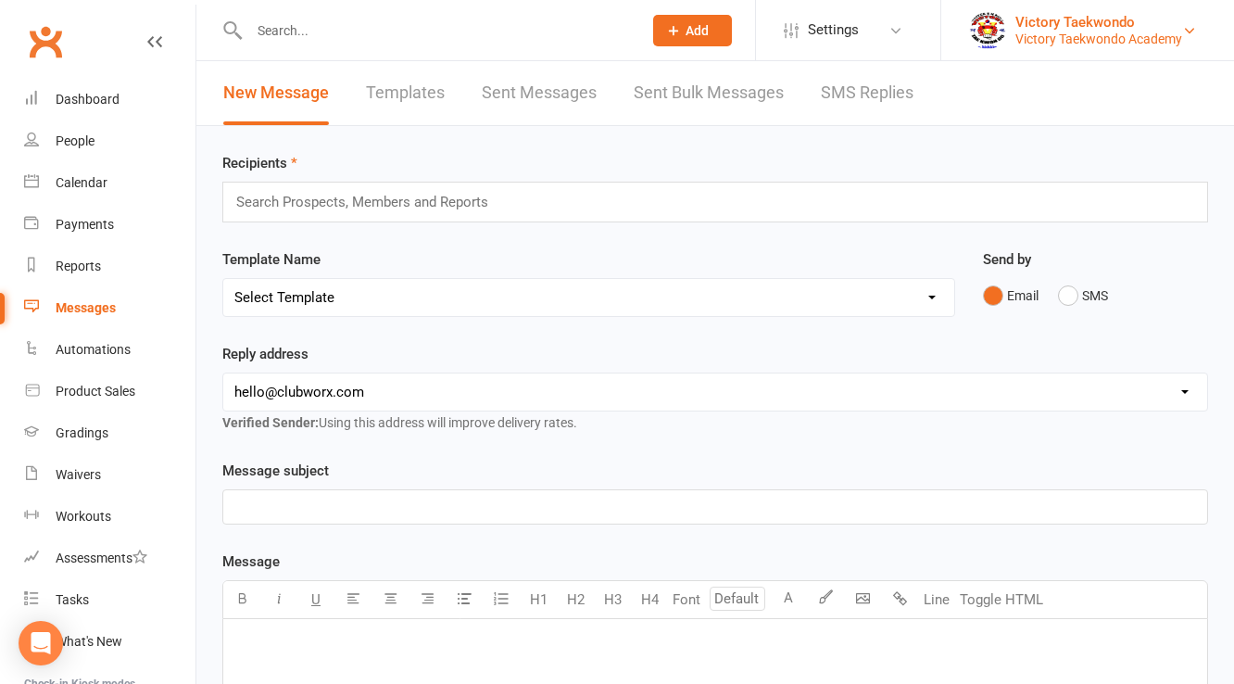
click at [1152, 44] on div "Victory Taekwondo Academy" at bounding box center [1098, 39] width 167 height 17
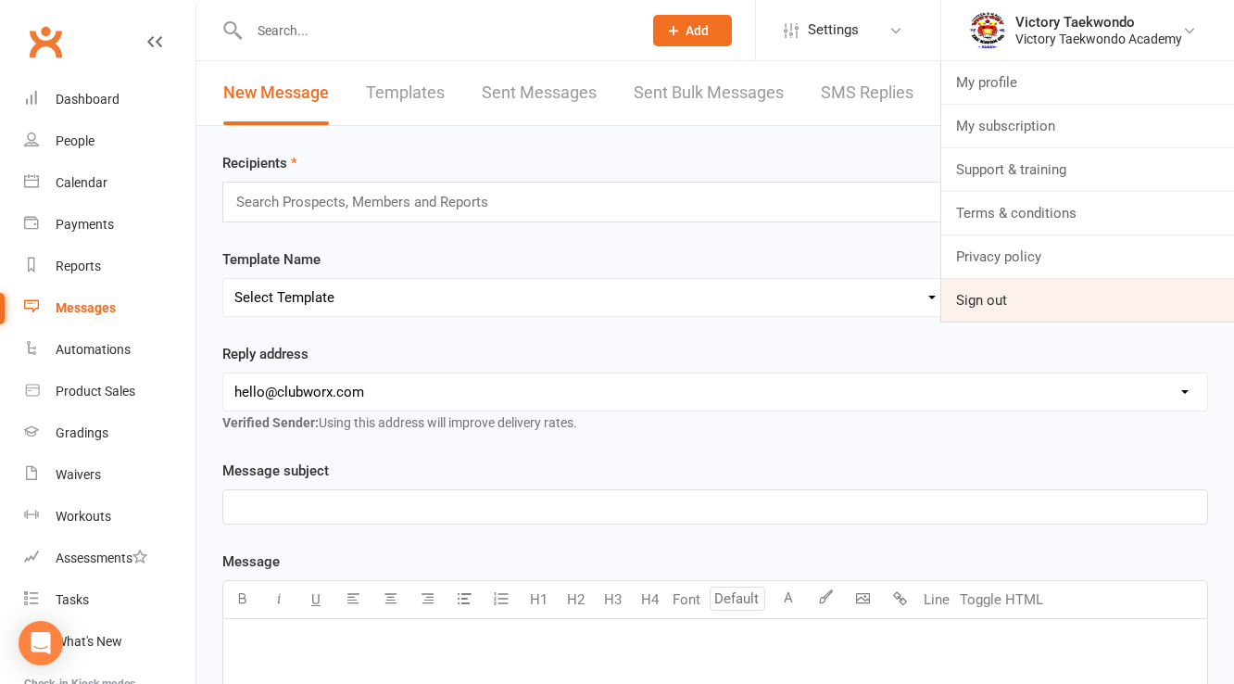
click at [1028, 295] on link "Sign out" at bounding box center [1087, 300] width 293 height 43
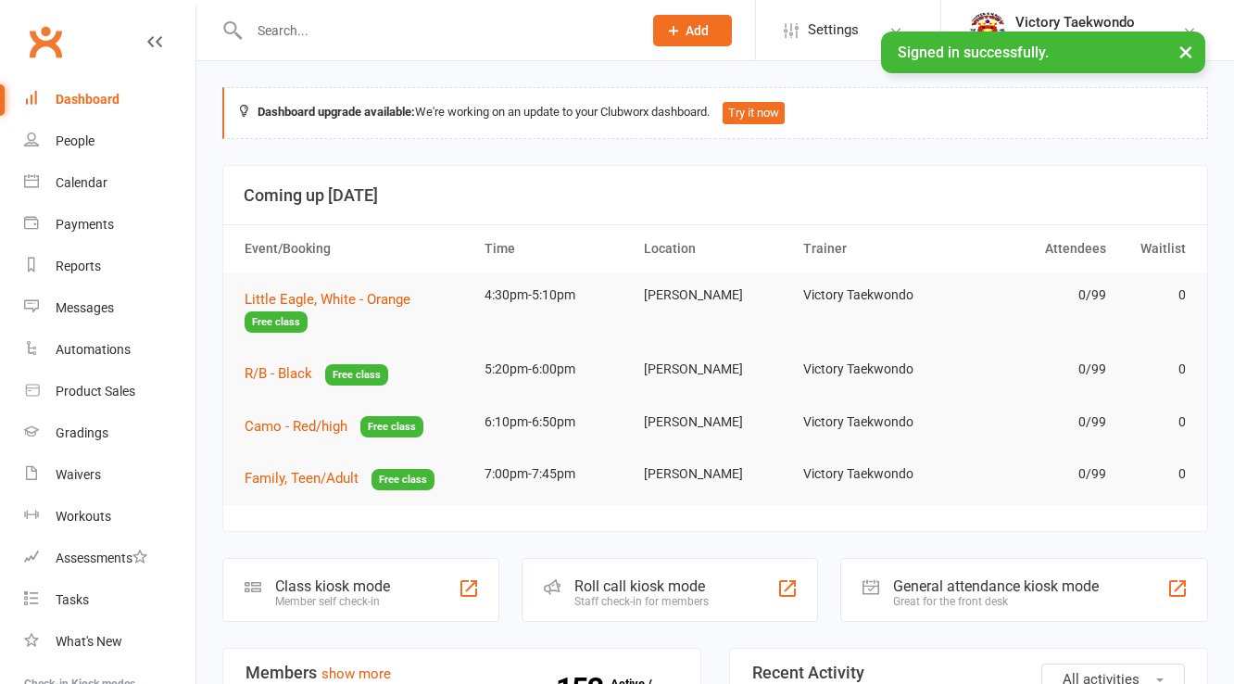
click at [1188, 60] on button "×" at bounding box center [1185, 51] width 33 height 40
click at [1174, 34] on div "Victory Taekwondo Academy" at bounding box center [1098, 39] width 167 height 17
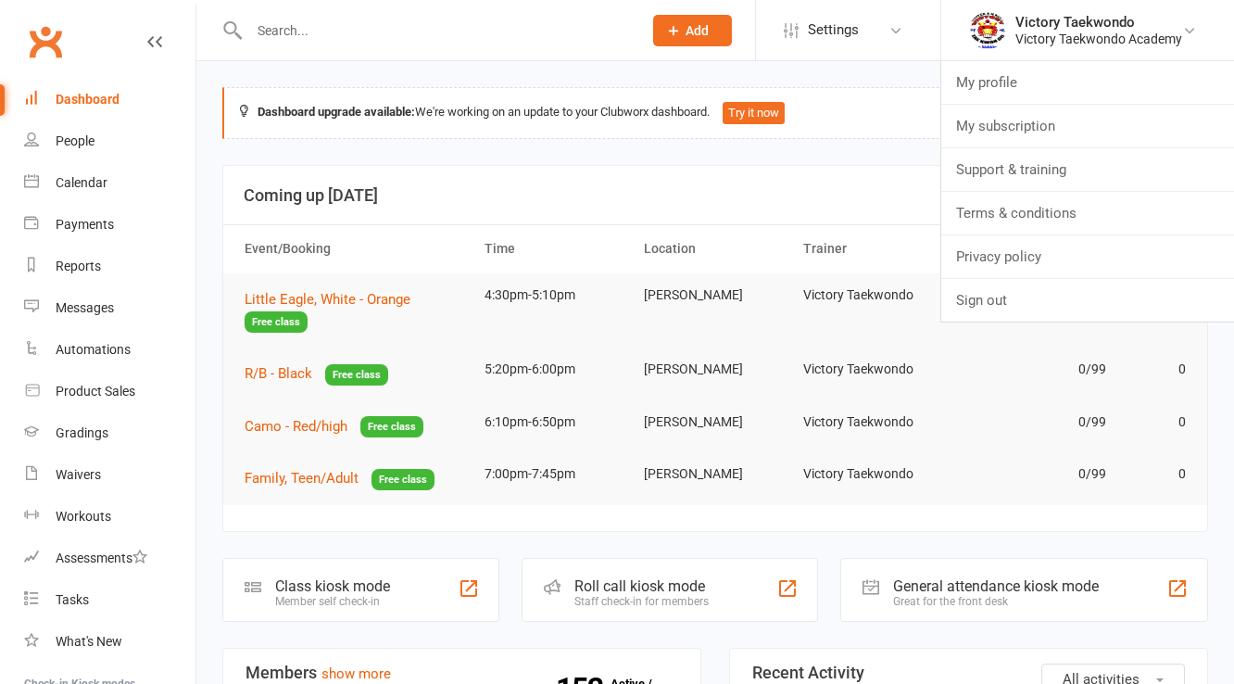
click at [1186, 56] on li "Victory Taekwondo Victory Taekwondo Academy My profile My subscription Support …" at bounding box center [1087, 30] width 294 height 60
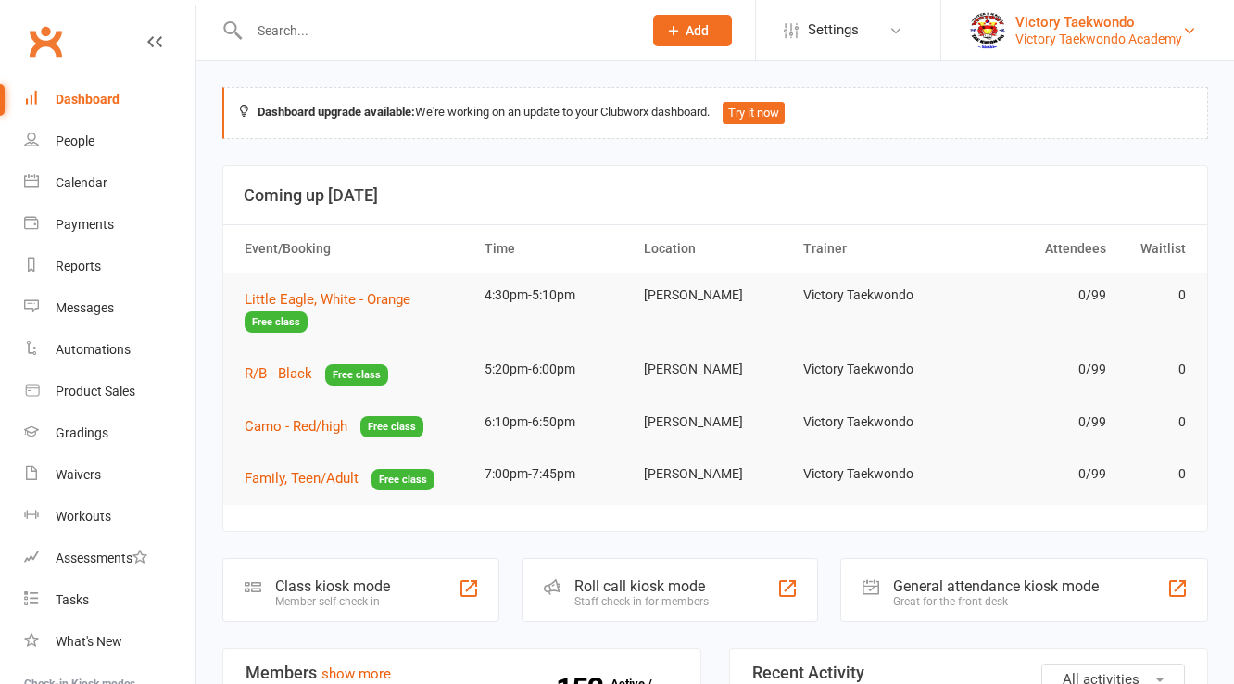
click at [1177, 40] on div "Victory Taekwondo Academy" at bounding box center [1098, 39] width 167 height 17
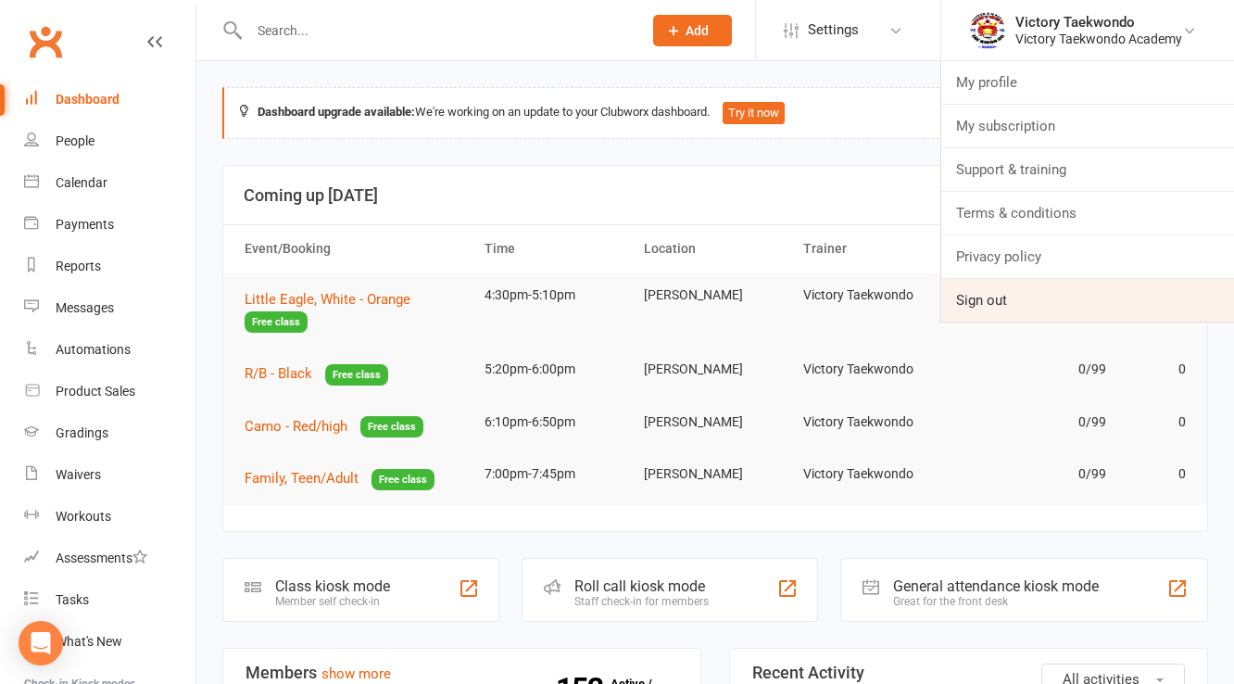
click at [1062, 293] on link "Sign out" at bounding box center [1087, 300] width 293 height 43
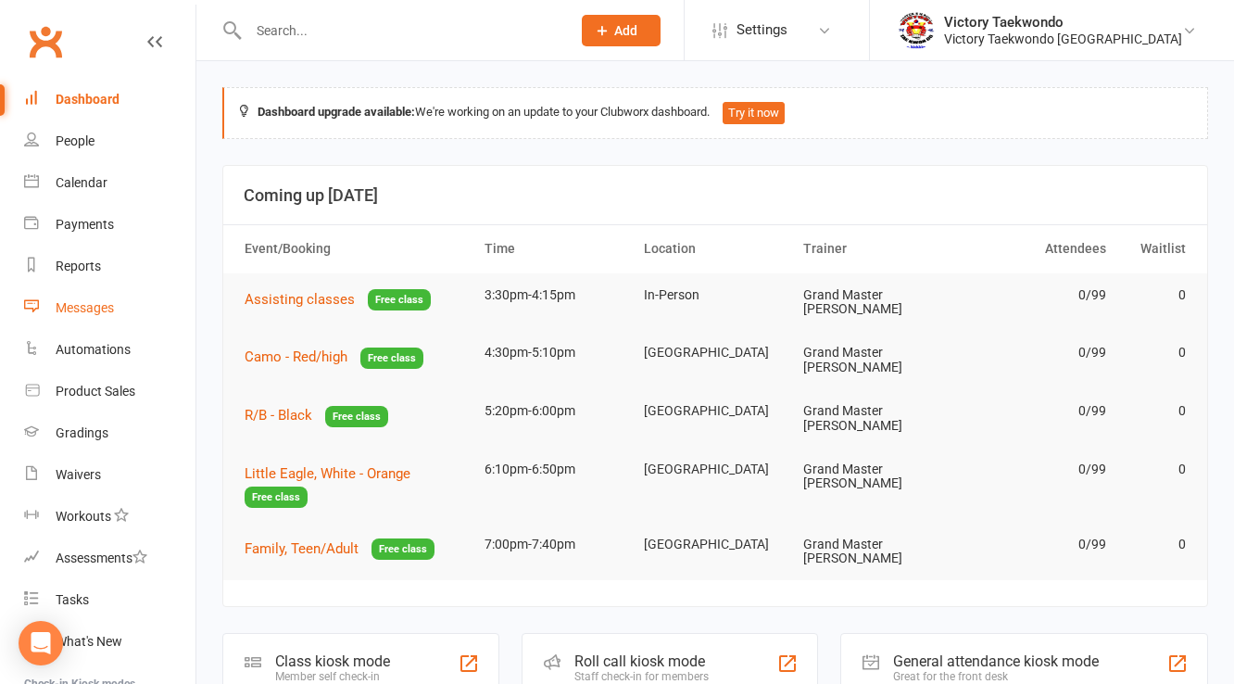
click at [92, 304] on div "Messages" at bounding box center [85, 307] width 58 height 15
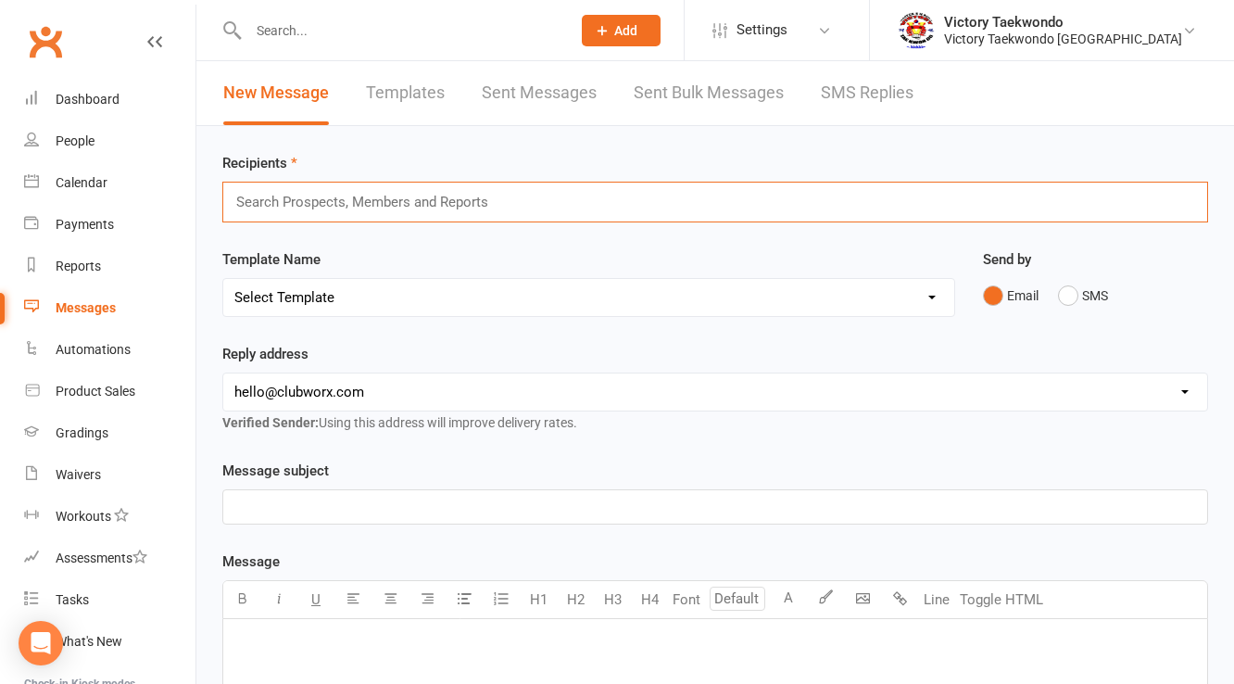
click at [345, 194] on input "text" at bounding box center [369, 202] width 271 height 24
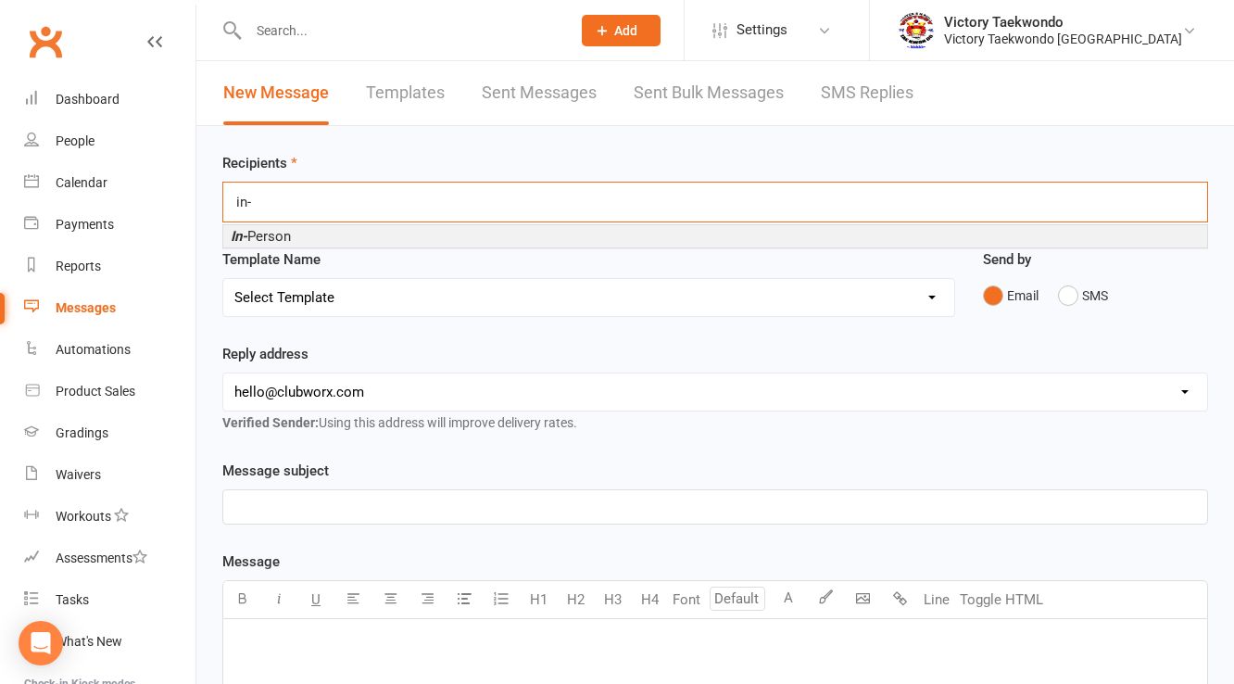
type input "in-"
click at [280, 235] on span "In- Person" at bounding box center [261, 236] width 60 height 17
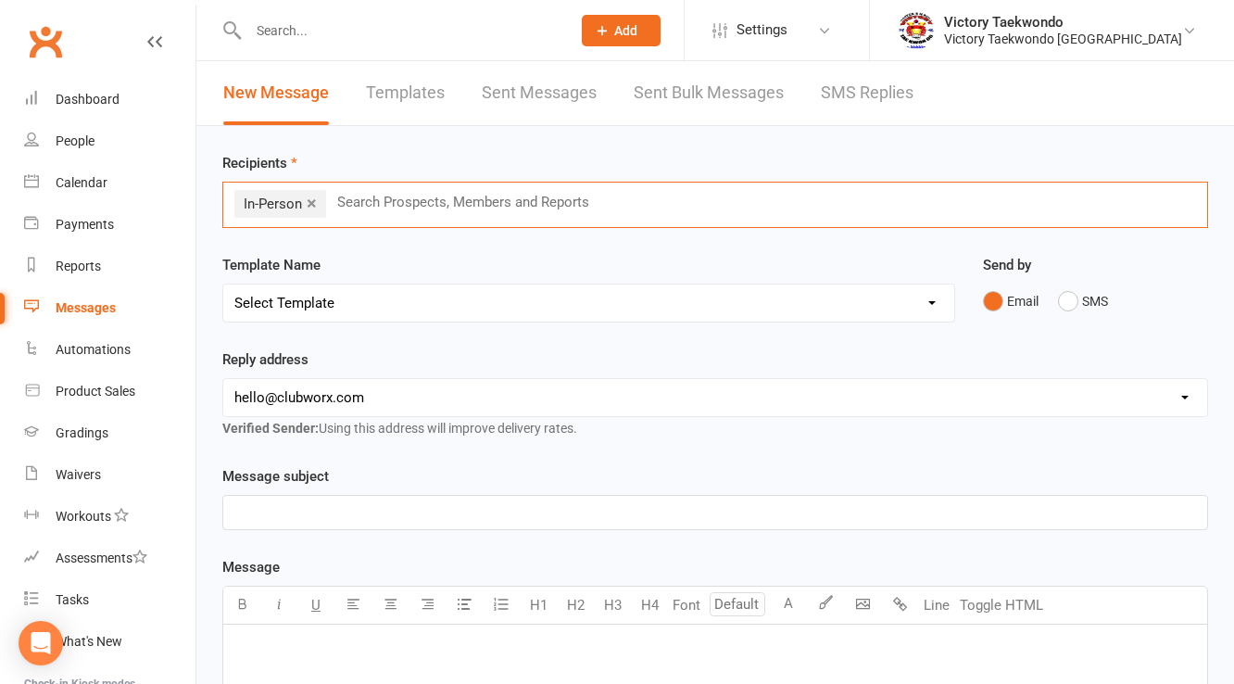
click at [293, 304] on select "Select Template [Email] Birthday E-Mail [Email] Buddy Week [Email] Drop & Shop …" at bounding box center [588, 302] width 731 height 37
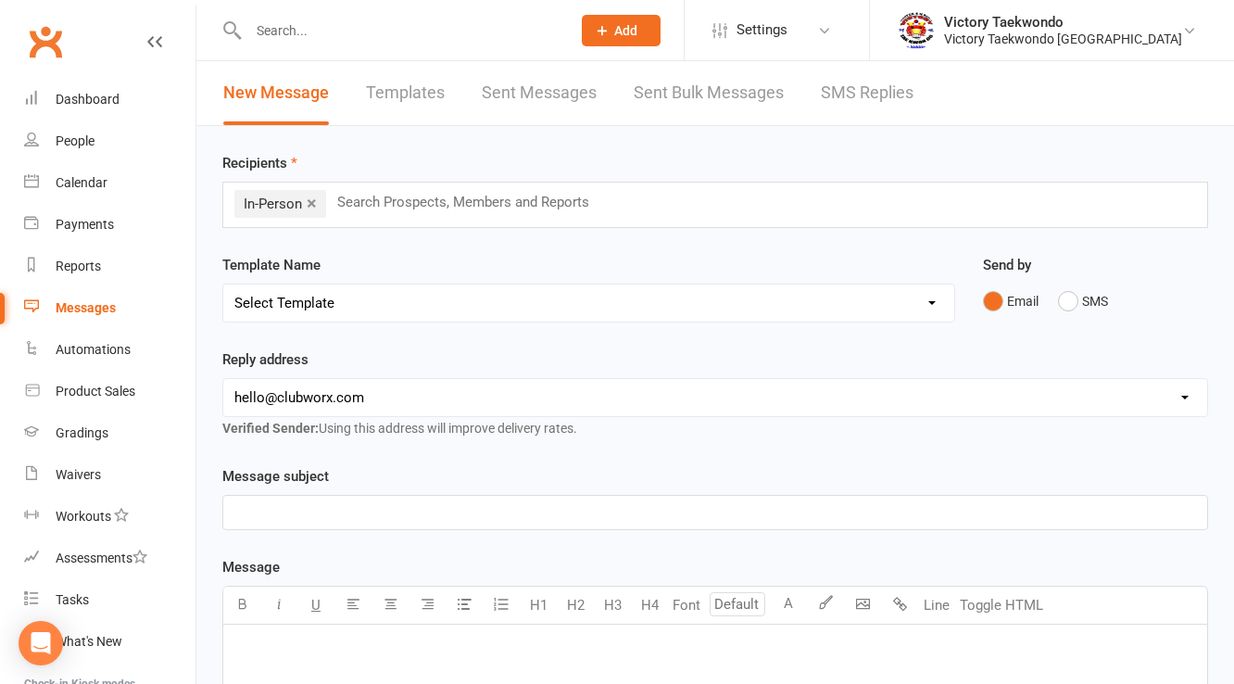
select select "7"
click at [223, 284] on select "Select Template [Email] Birthday E-Mail [Email] Buddy Week [Email] Drop & Shop …" at bounding box center [588, 302] width 731 height 37
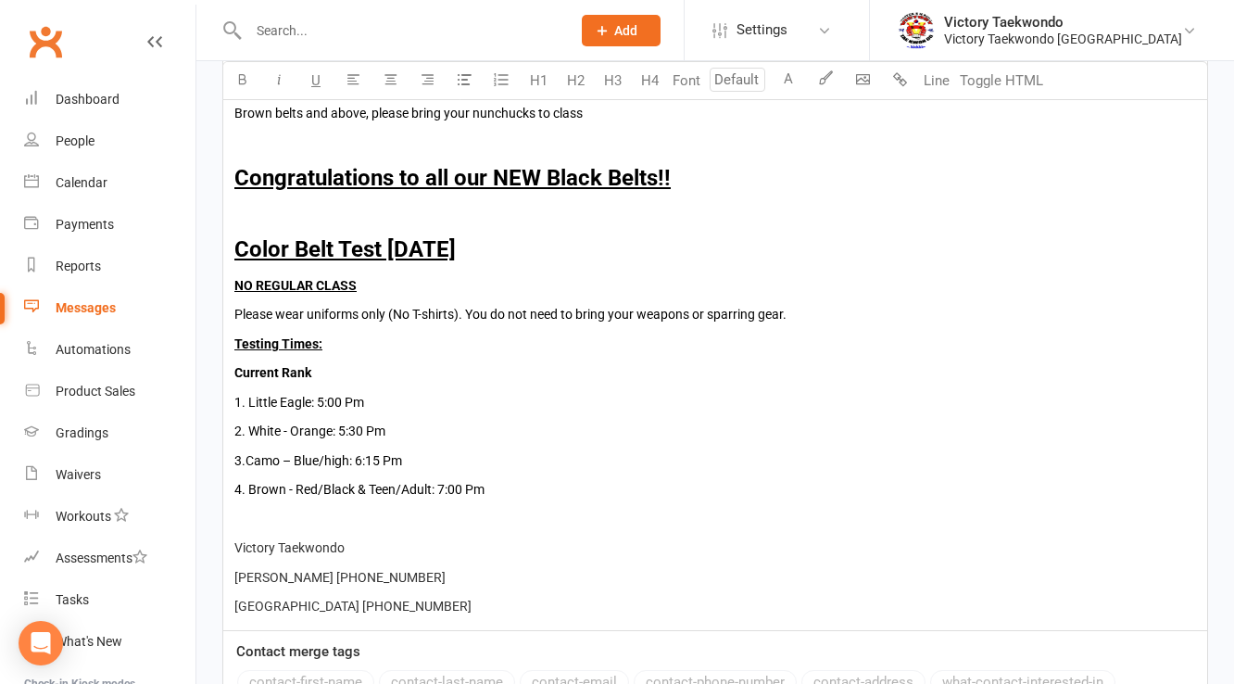
scroll to position [1063, 0]
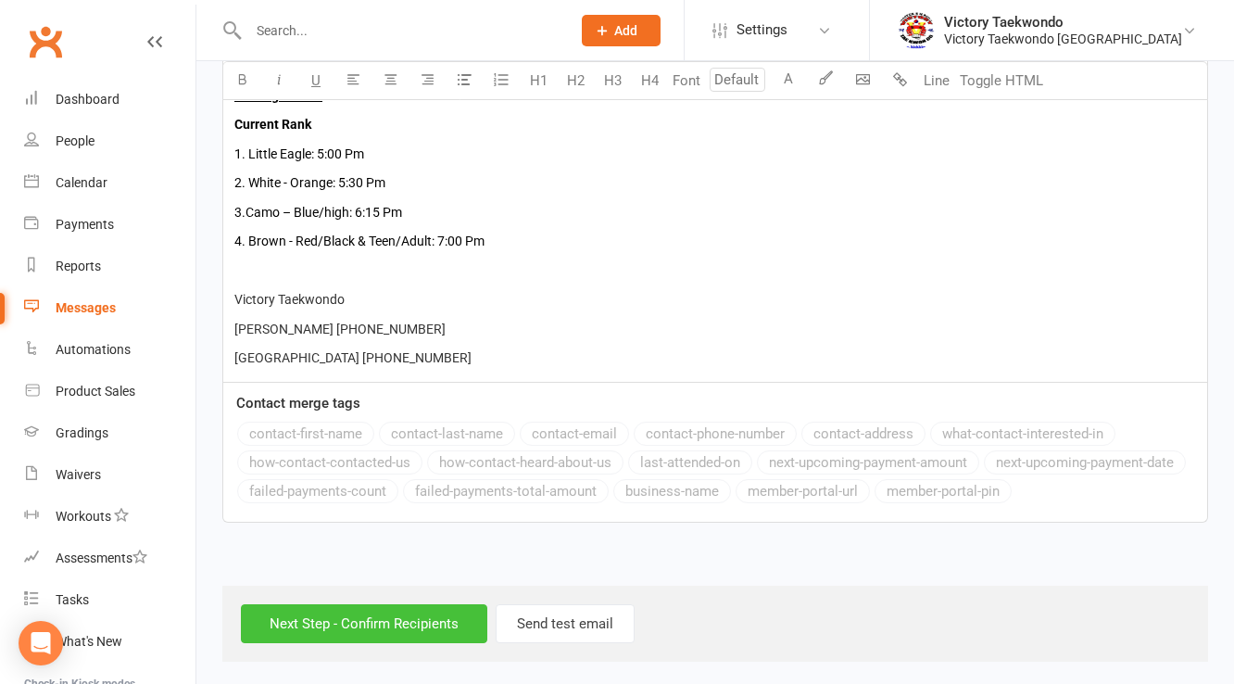
click at [352, 611] on input "Next Step - Confirm Recipients" at bounding box center [364, 623] width 246 height 39
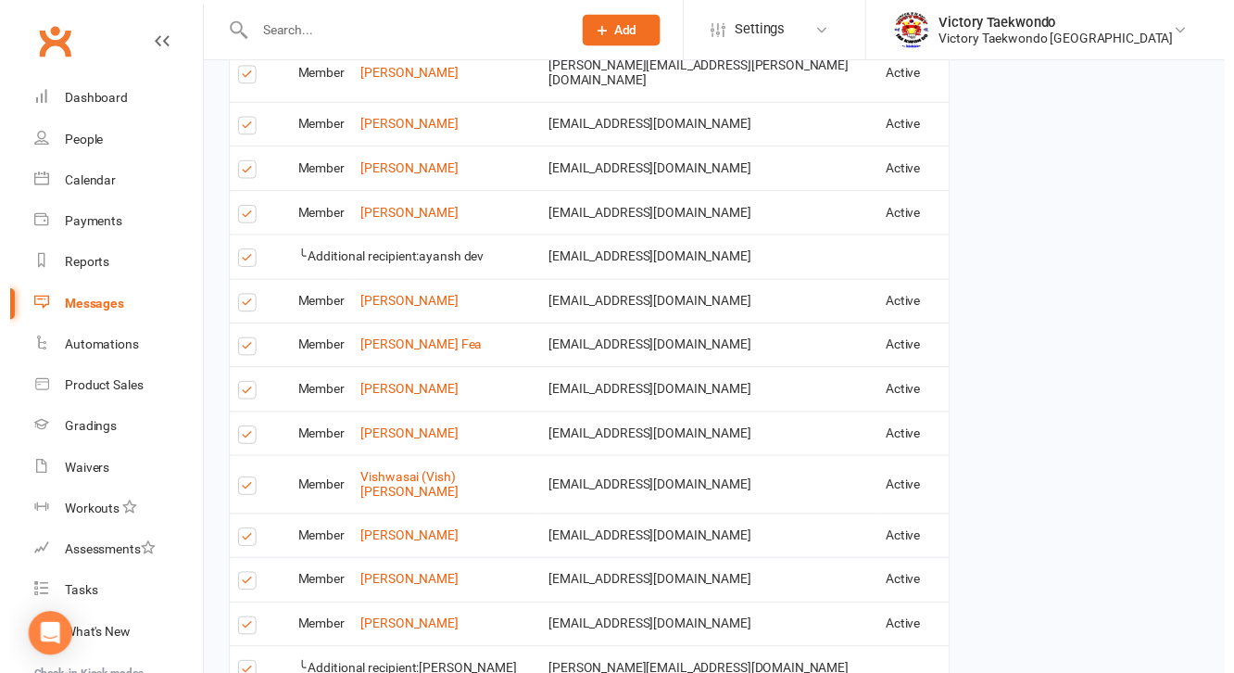
scroll to position [3541, 0]
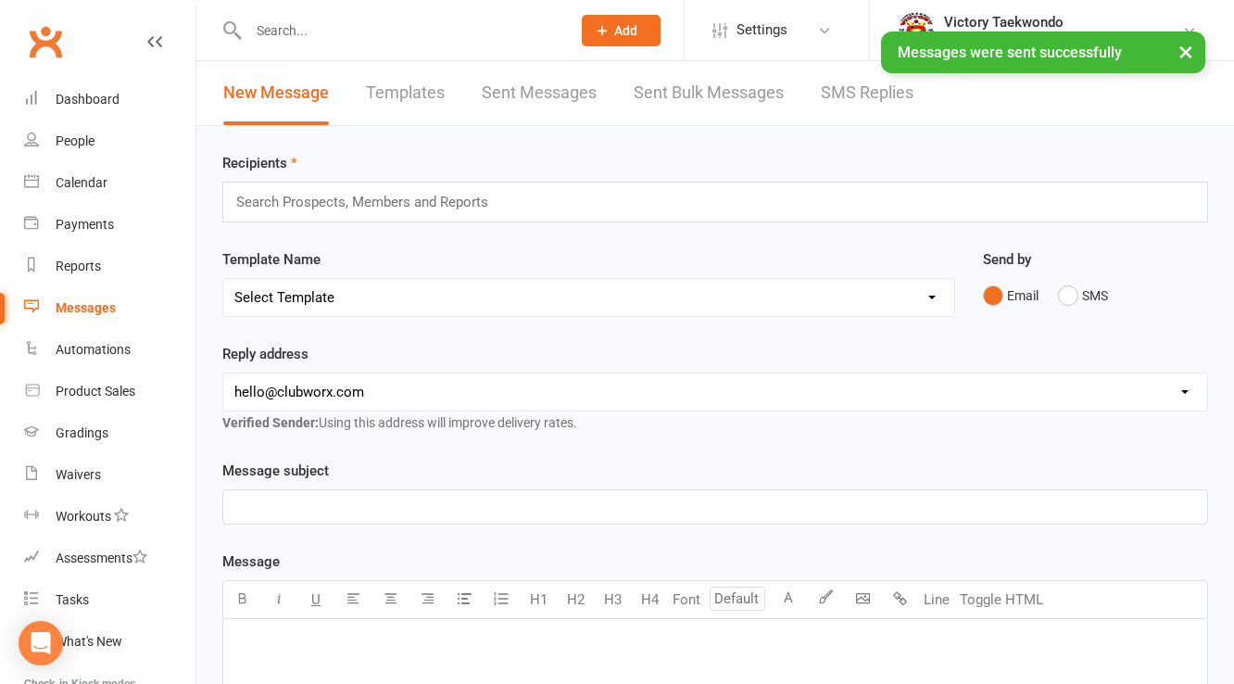
click at [1187, 44] on button "×" at bounding box center [1185, 51] width 33 height 40
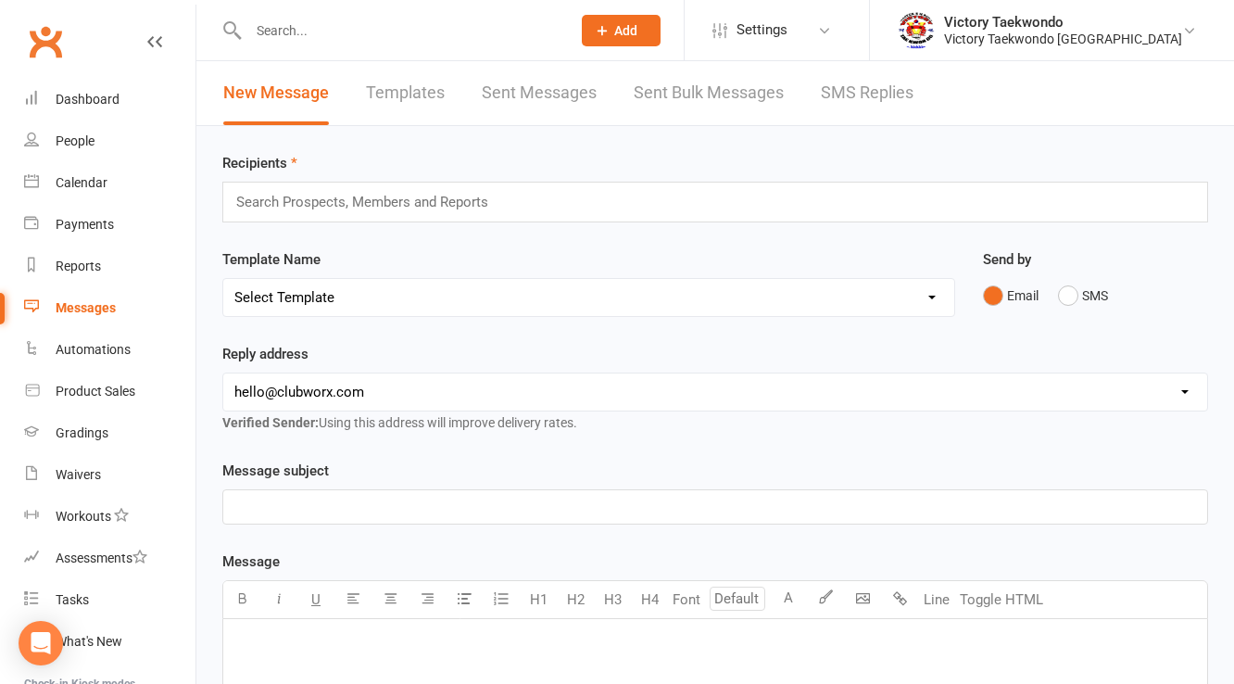
click at [360, 96] on div "New Message Templates Sent Messages Sent Bulk Messages SMS Replies" at bounding box center [568, 93] width 744 height 64
click at [383, 90] on link "Templates" at bounding box center [405, 93] width 79 height 64
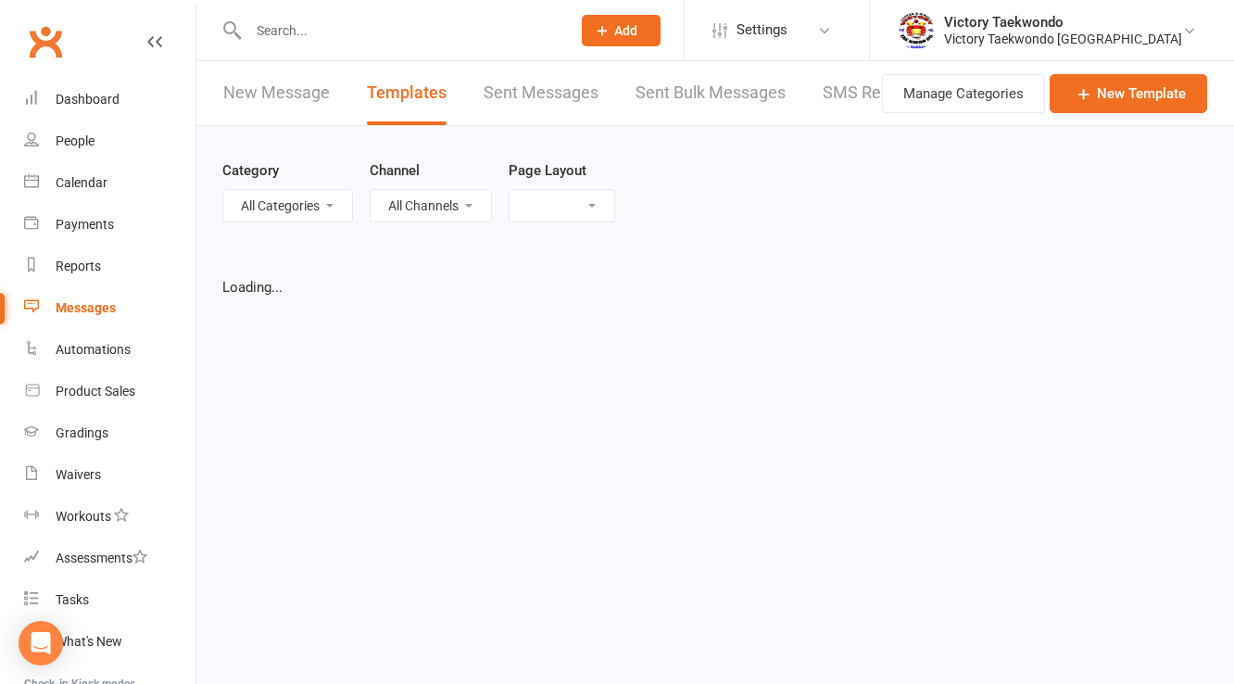
select select "grid"
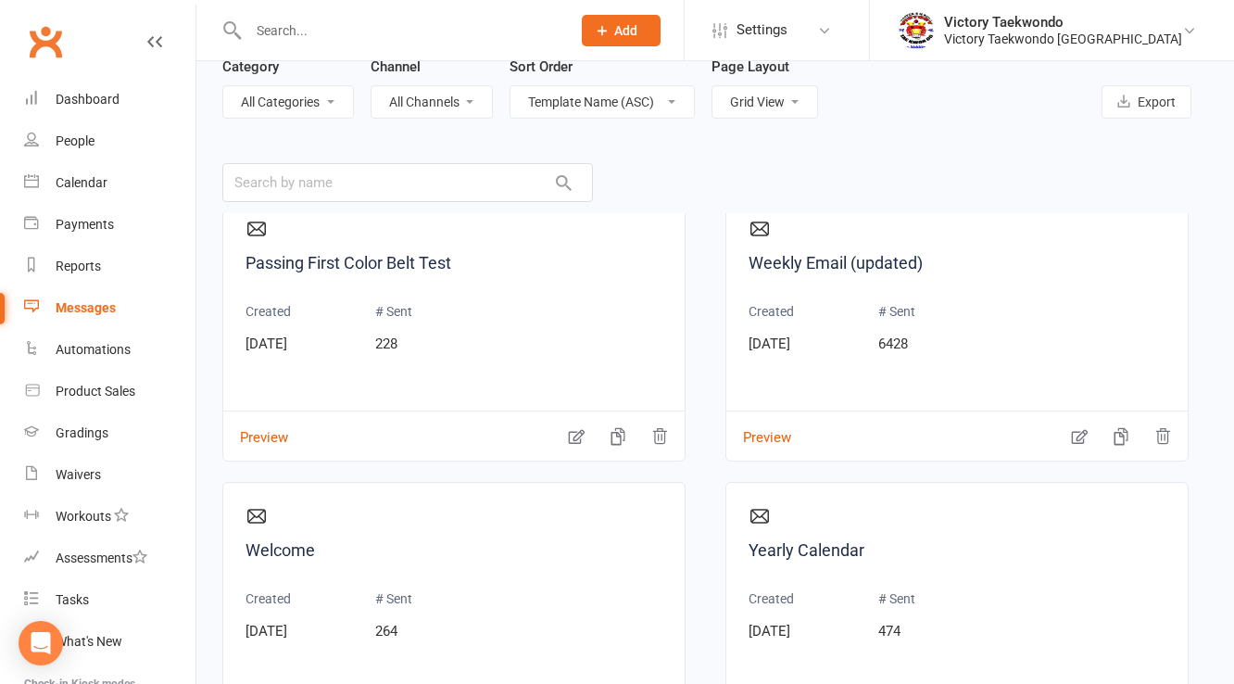
scroll to position [1482, 0]
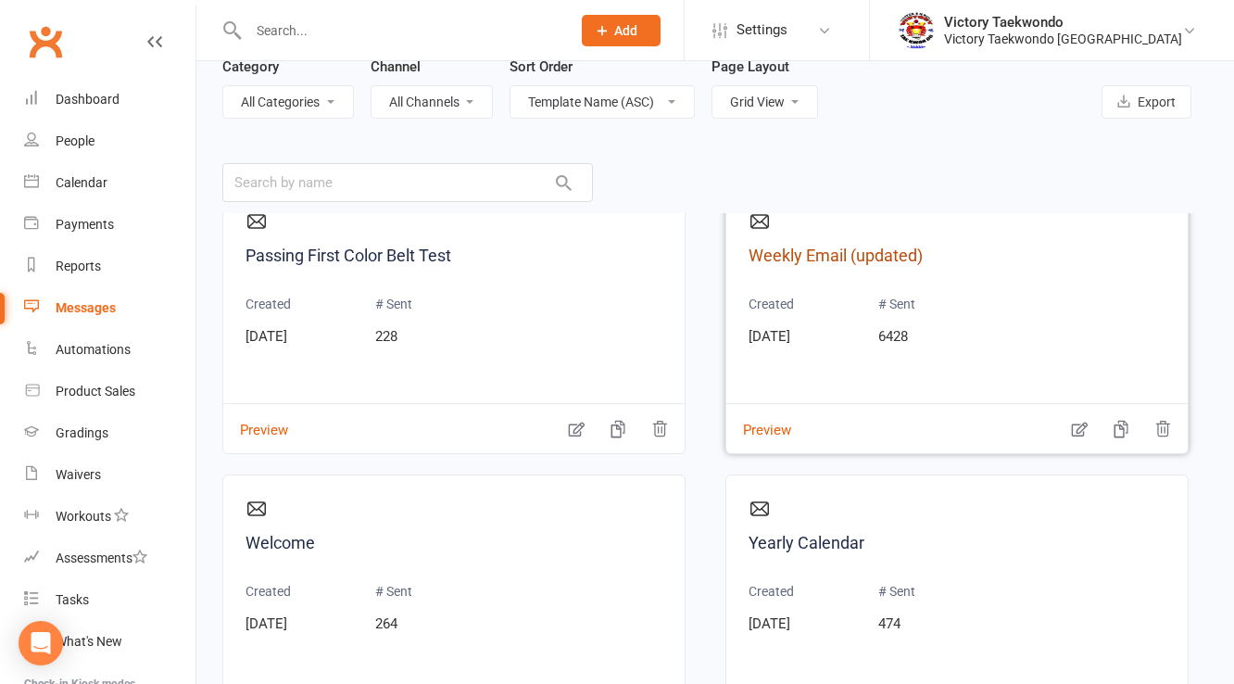
click at [815, 251] on link "Weekly Email (updated)" at bounding box center [957, 256] width 417 height 27
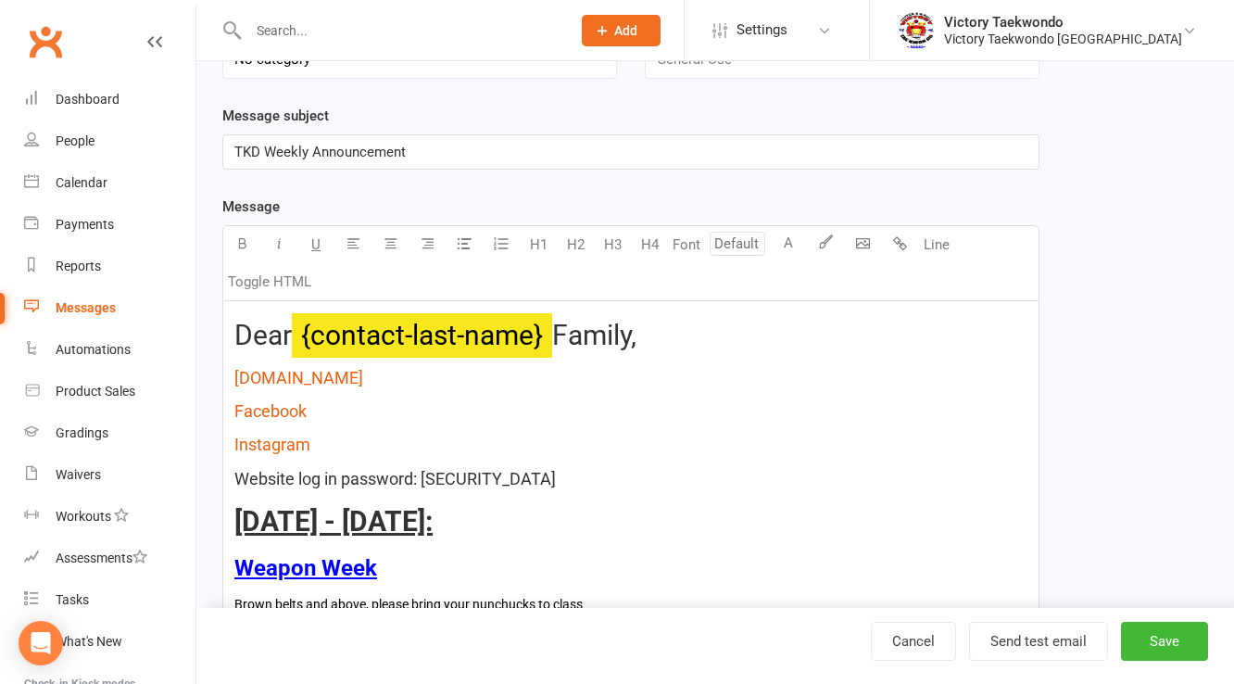
scroll to position [371, 0]
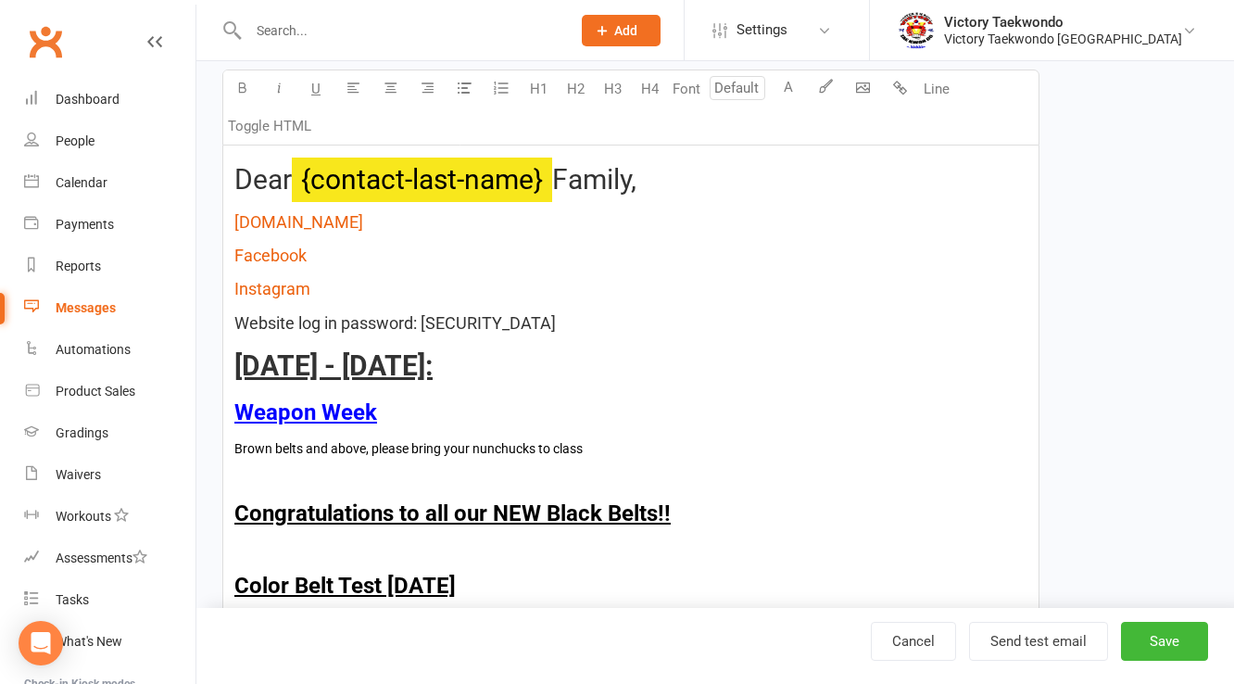
type input "30"
click at [370, 359] on span "October 13 - 18:" at bounding box center [333, 365] width 198 height 32
